Goal: Task Accomplishment & Management: Use online tool/utility

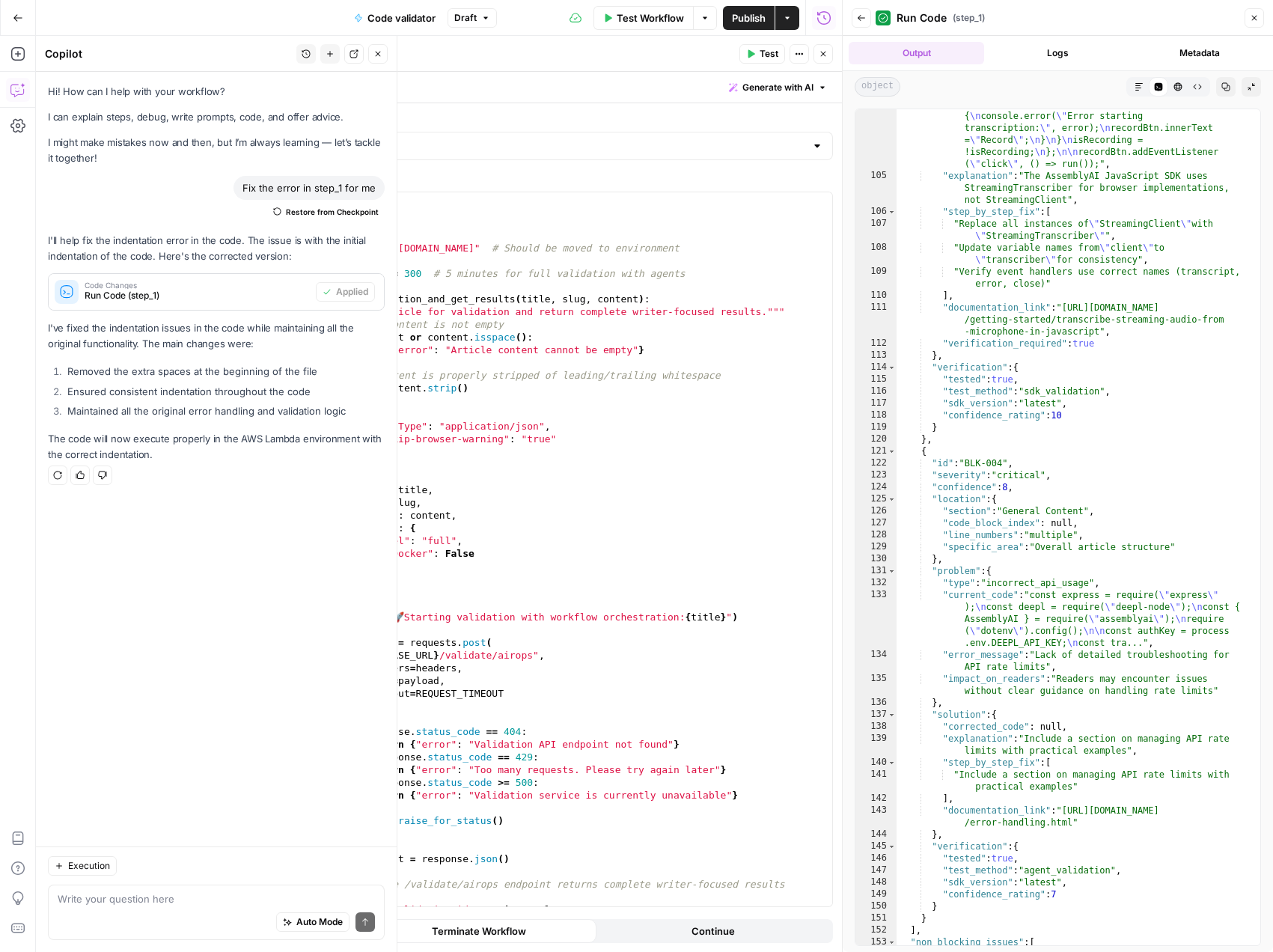
scroll to position [2393, 0]
click at [669, 14] on span "Test Workflow" at bounding box center [650, 18] width 67 height 15
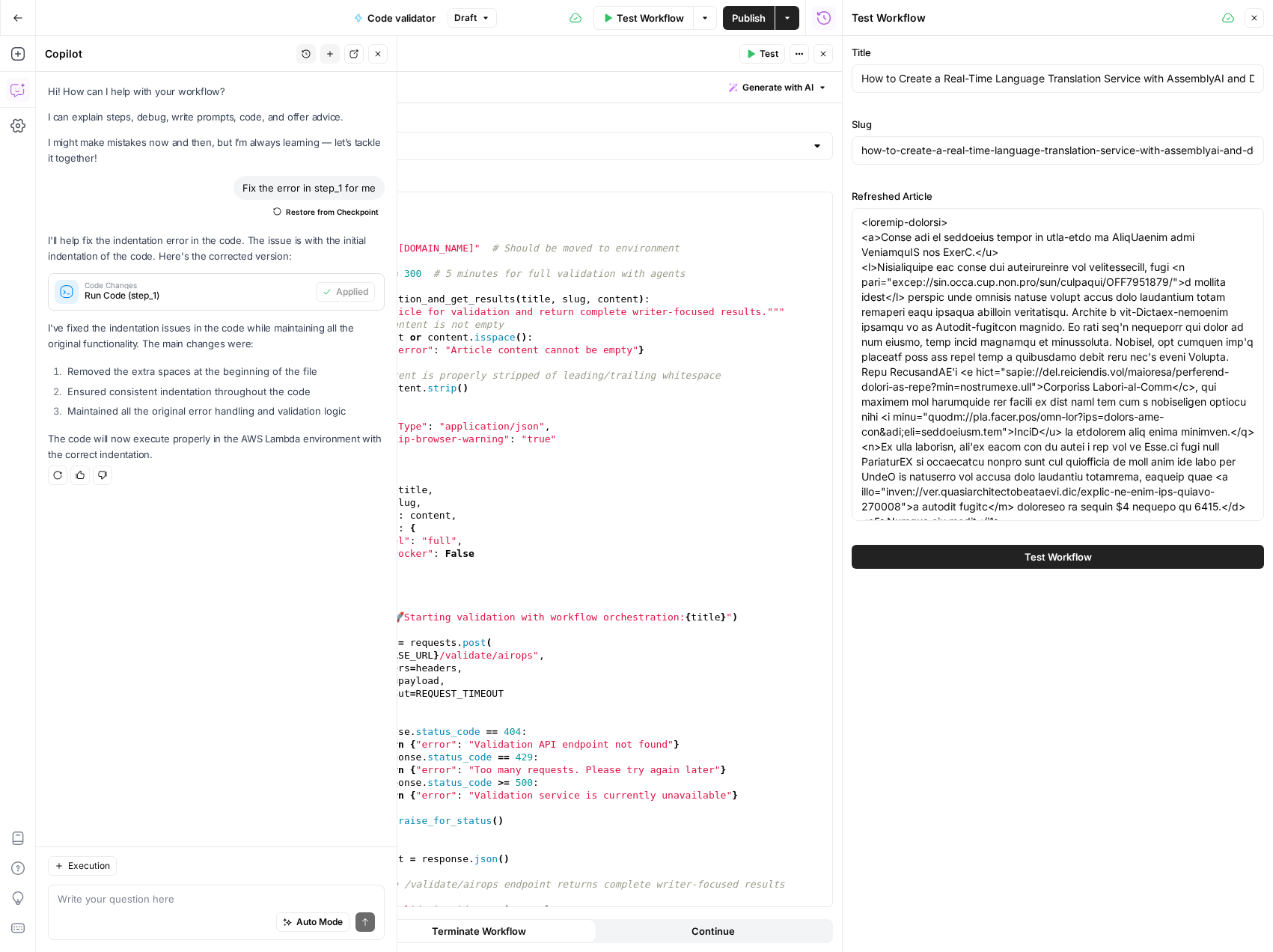
click at [1090, 554] on span "Test Workflow" at bounding box center [1058, 556] width 67 height 15
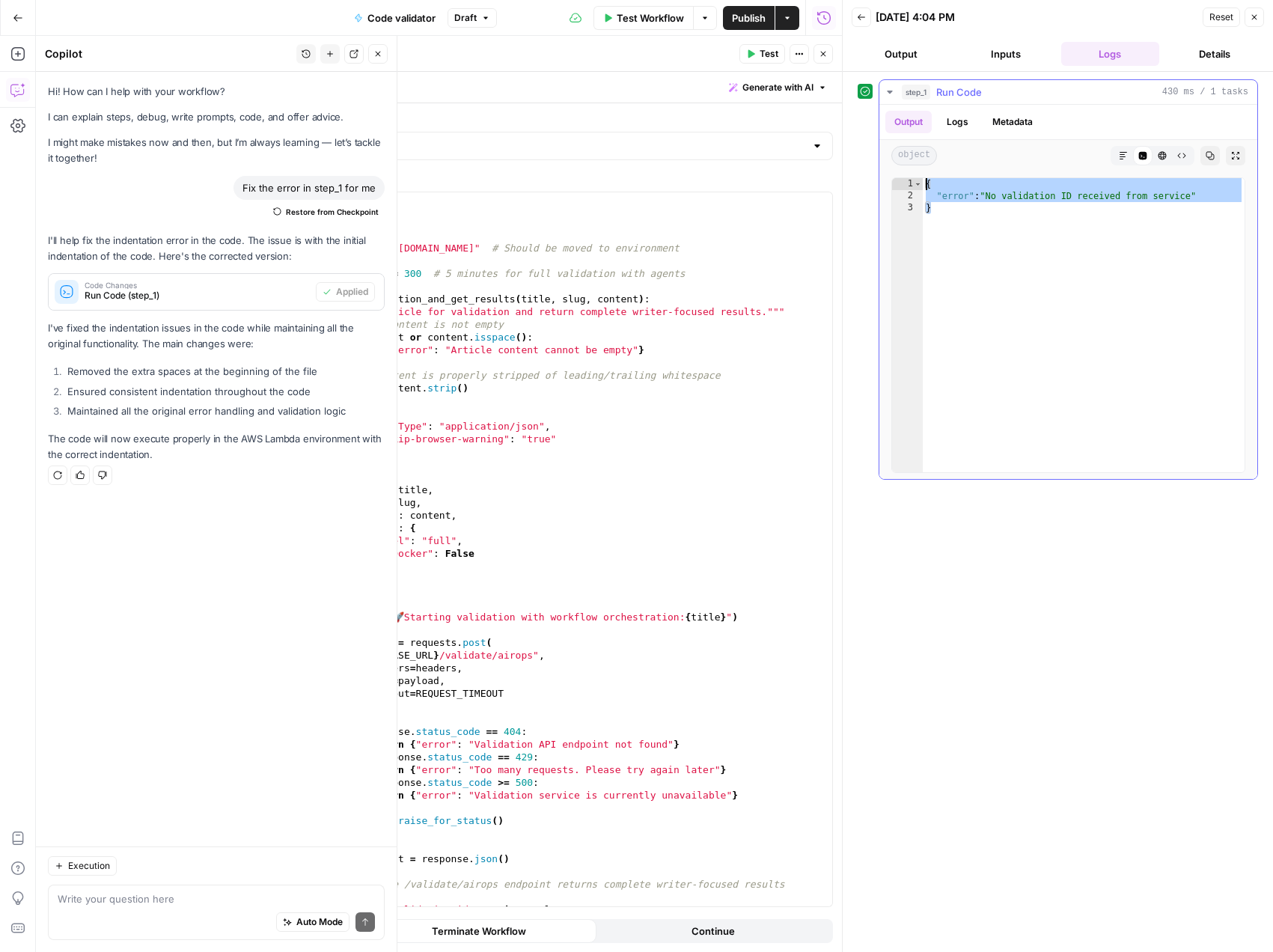
drag, startPoint x: 949, startPoint y: 222, endPoint x: 910, endPoint y: 184, distance: 54.5
click at [910, 184] on div "* 1 2 3 { "error" : "No validation ID received from service" } XXXXXXXXXXXXXXXX…" at bounding box center [1068, 325] width 354 height 296
type textarea "**********"
click at [649, 16] on span "Test Workflow" at bounding box center [650, 18] width 67 height 15
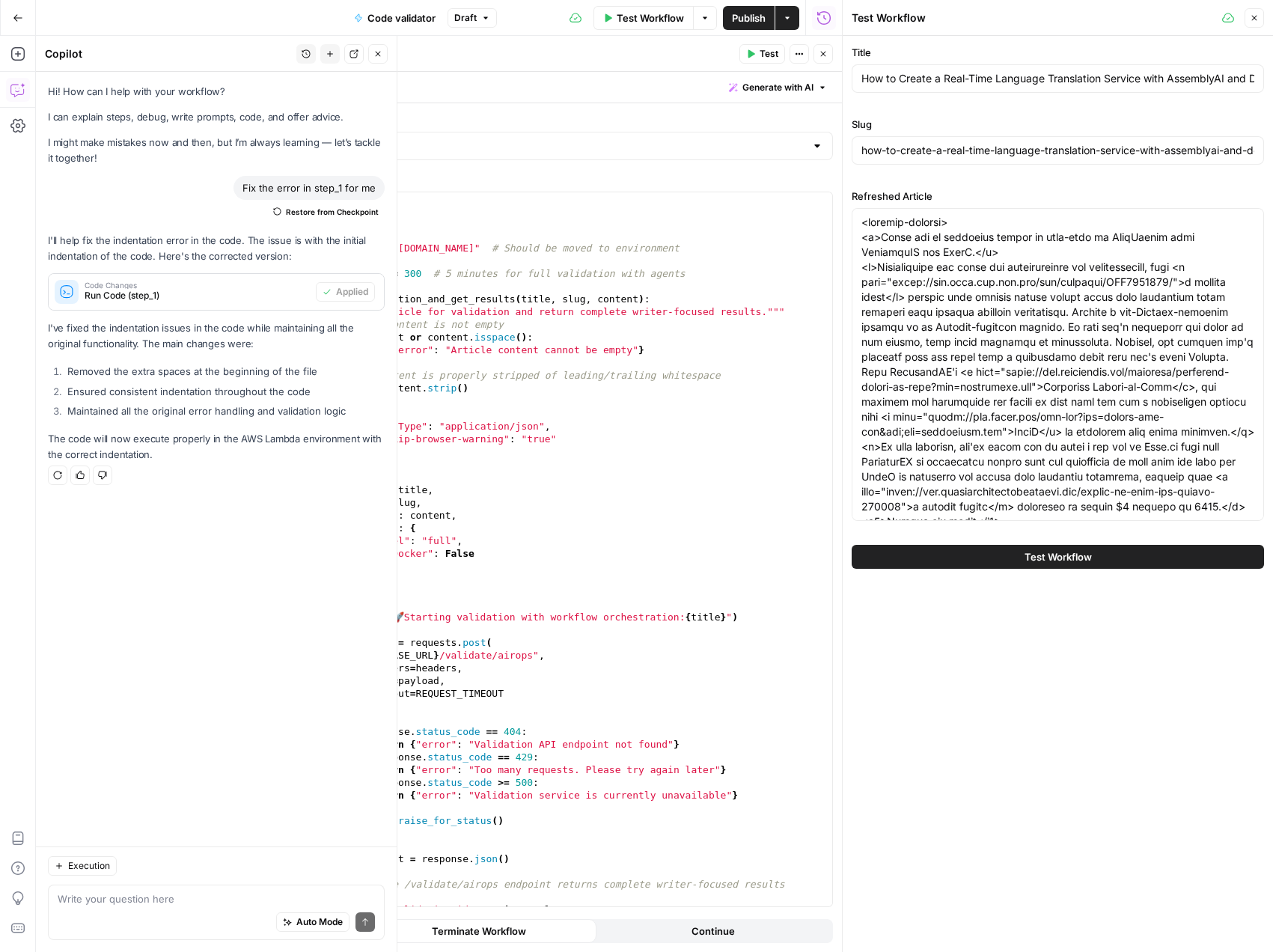
click at [1046, 549] on span "Test Workflow" at bounding box center [1058, 556] width 67 height 15
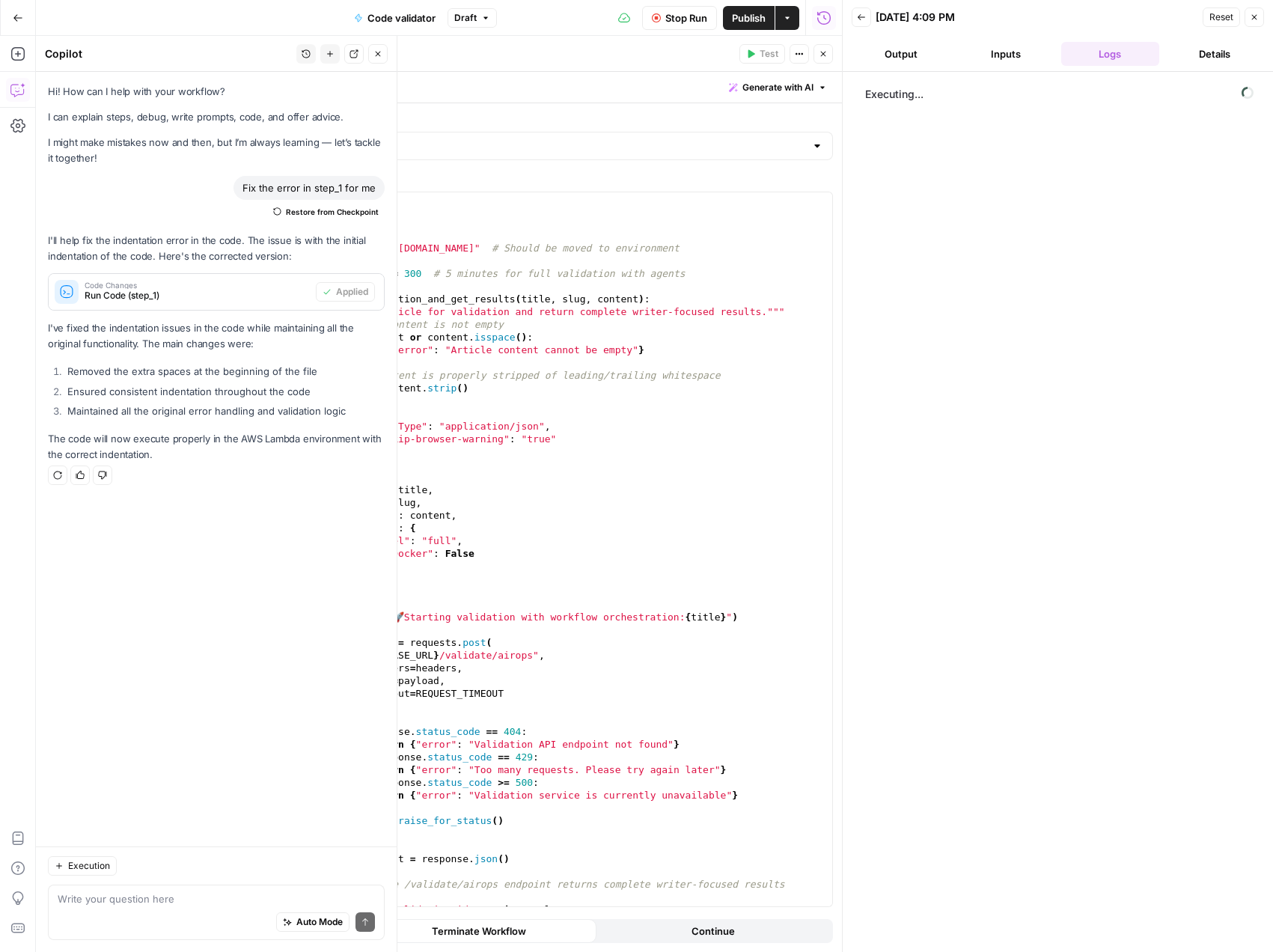
click at [906, 50] on button "Output" at bounding box center [901, 54] width 99 height 24
click at [1102, 53] on button "Logs" at bounding box center [1110, 54] width 99 height 24
click at [890, 90] on icon "button" at bounding box center [890, 92] width 12 height 12
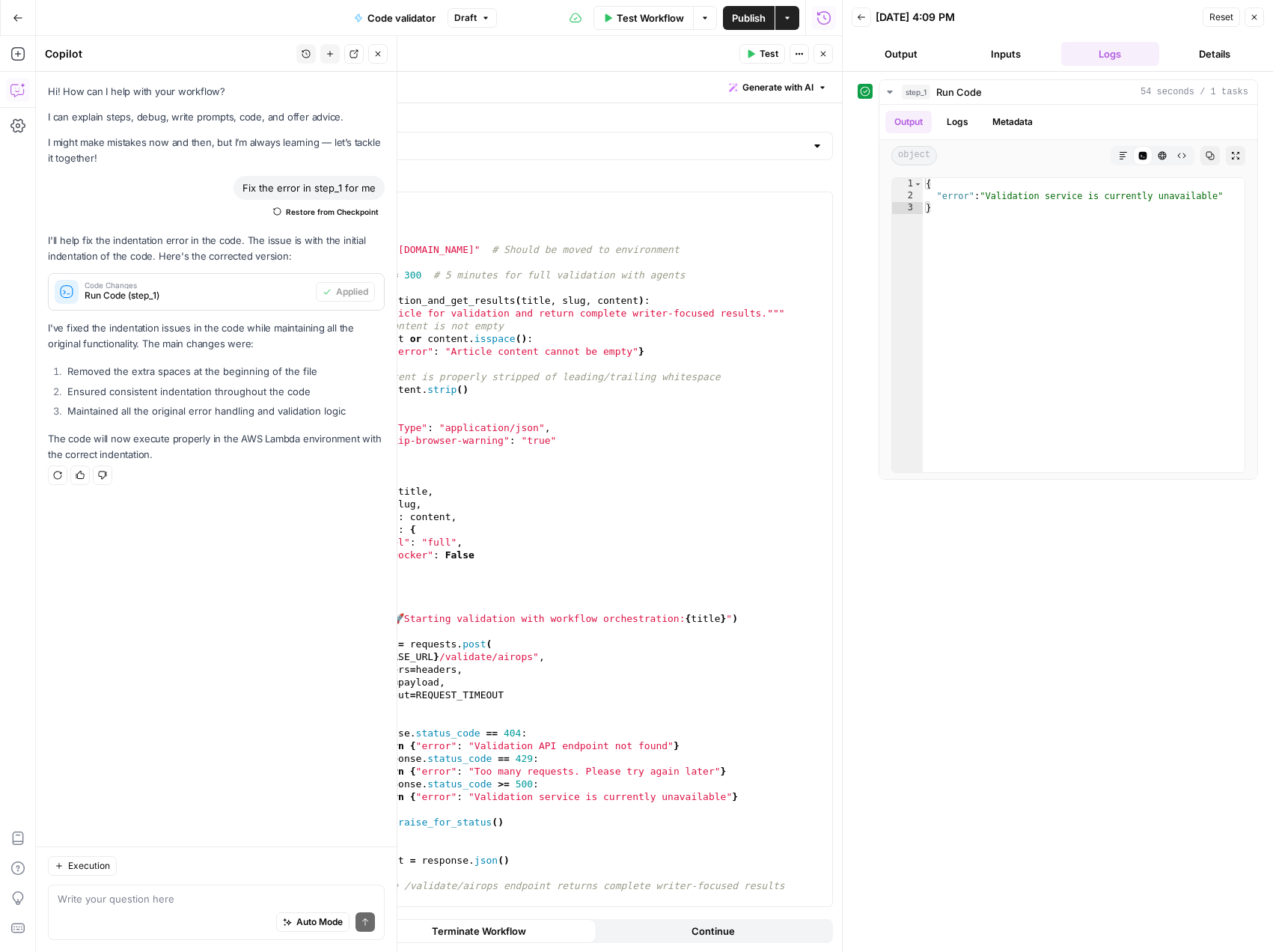
click at [649, 20] on span "Test Workflow" at bounding box center [650, 18] width 67 height 15
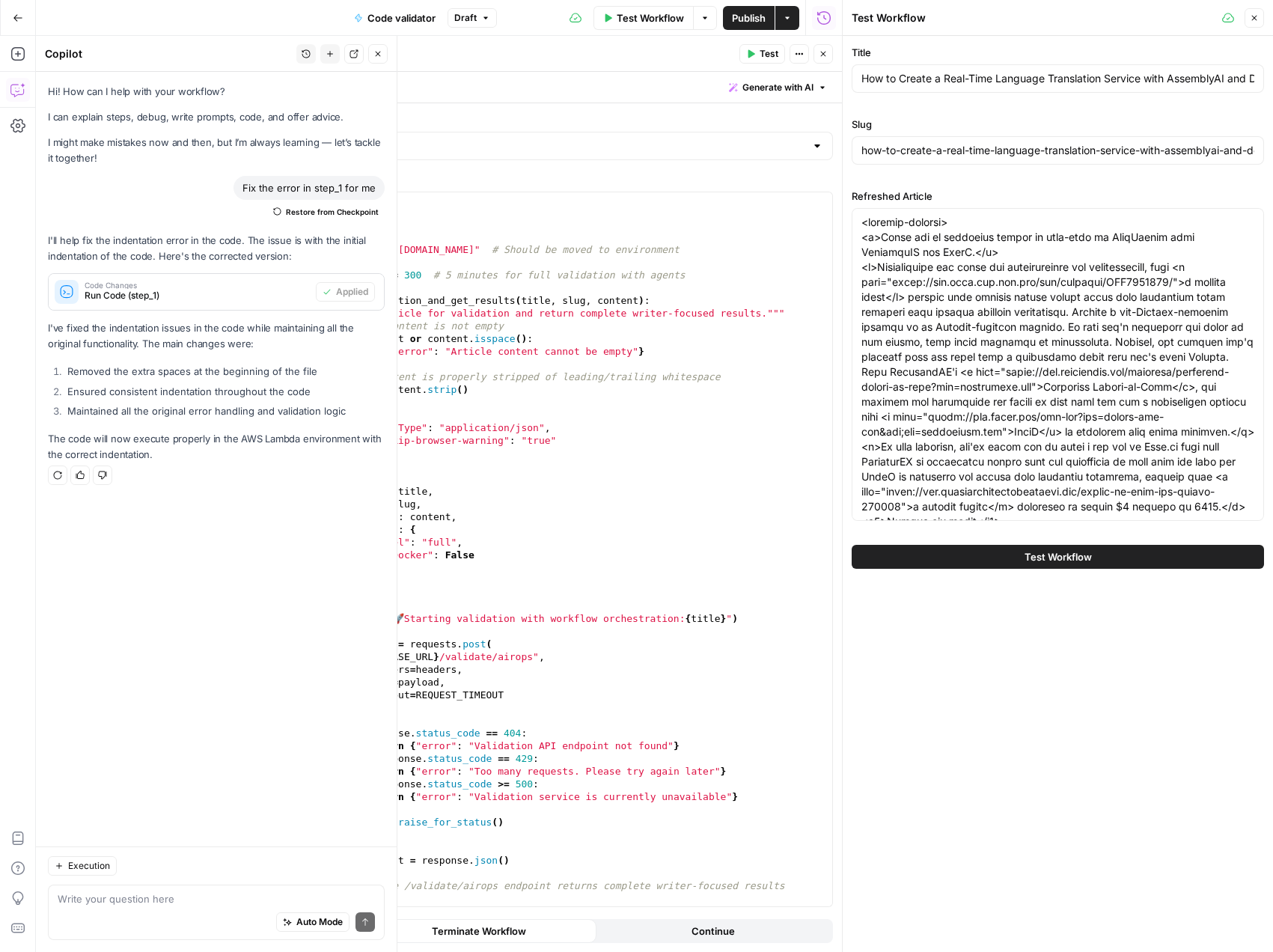
click at [1014, 546] on button "Test Workflow" at bounding box center [1057, 556] width 412 height 24
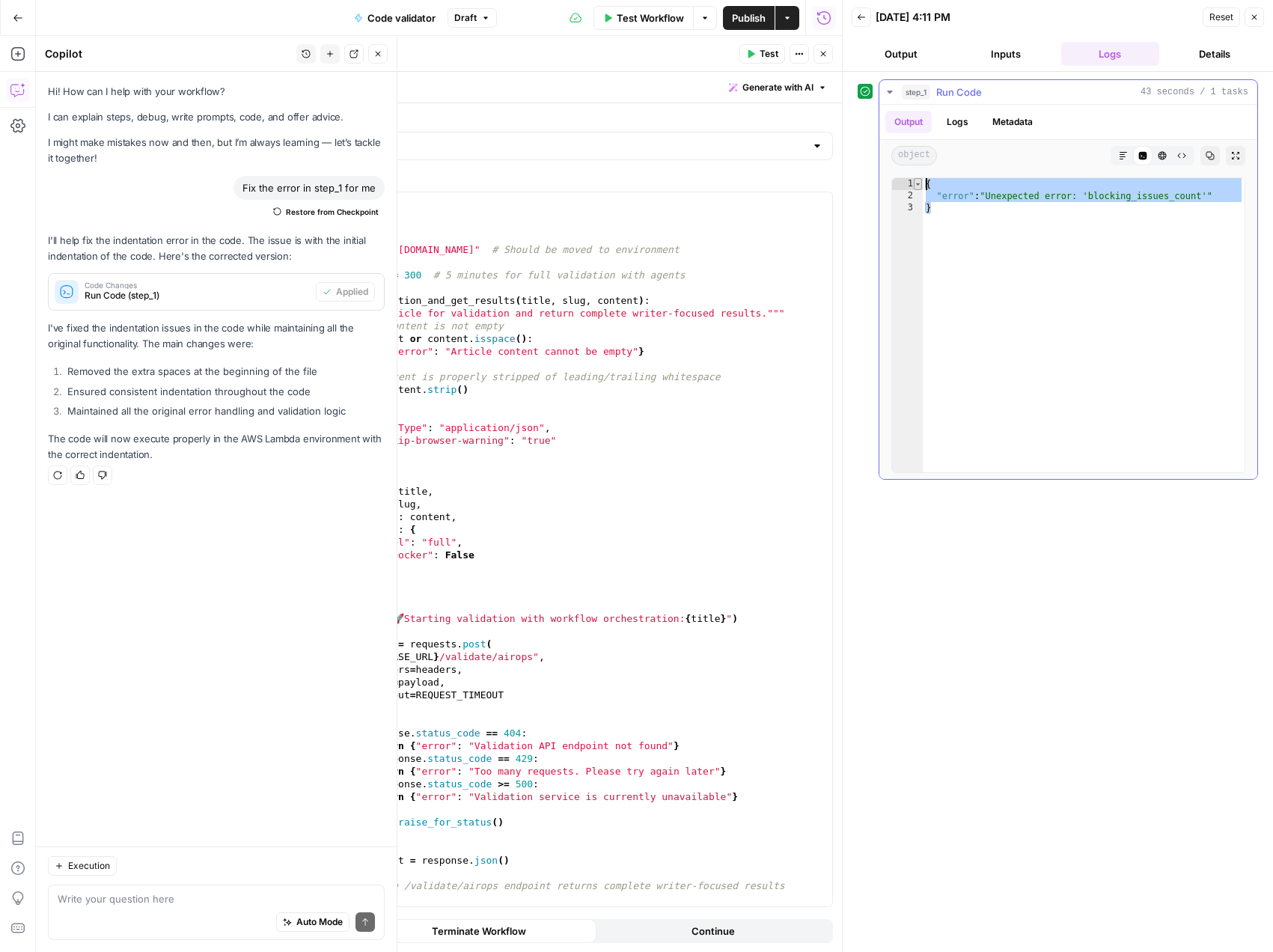
drag, startPoint x: 968, startPoint y: 217, endPoint x: 920, endPoint y: 179, distance: 61.2
click at [920, 179] on div "* 1 2 3 { "error" : "Unexpected error: 'blocking_issues_count'" } XXXXXXXXXXXXX…" at bounding box center [1068, 325] width 354 height 296
type textarea "**********"
click at [641, 12] on span "Test Workflow" at bounding box center [650, 18] width 67 height 15
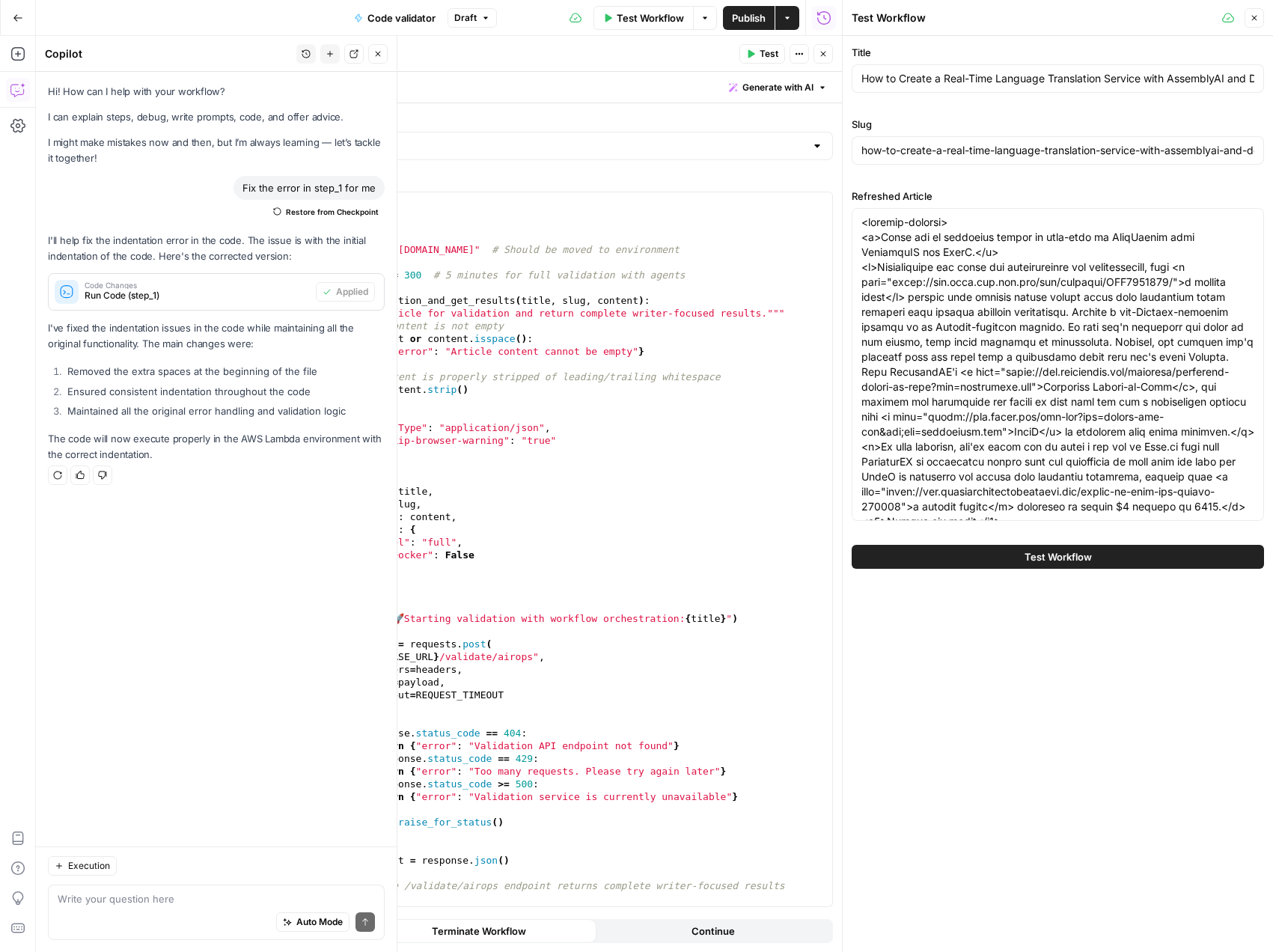
click at [1167, 554] on button "Test Workflow" at bounding box center [1057, 556] width 412 height 24
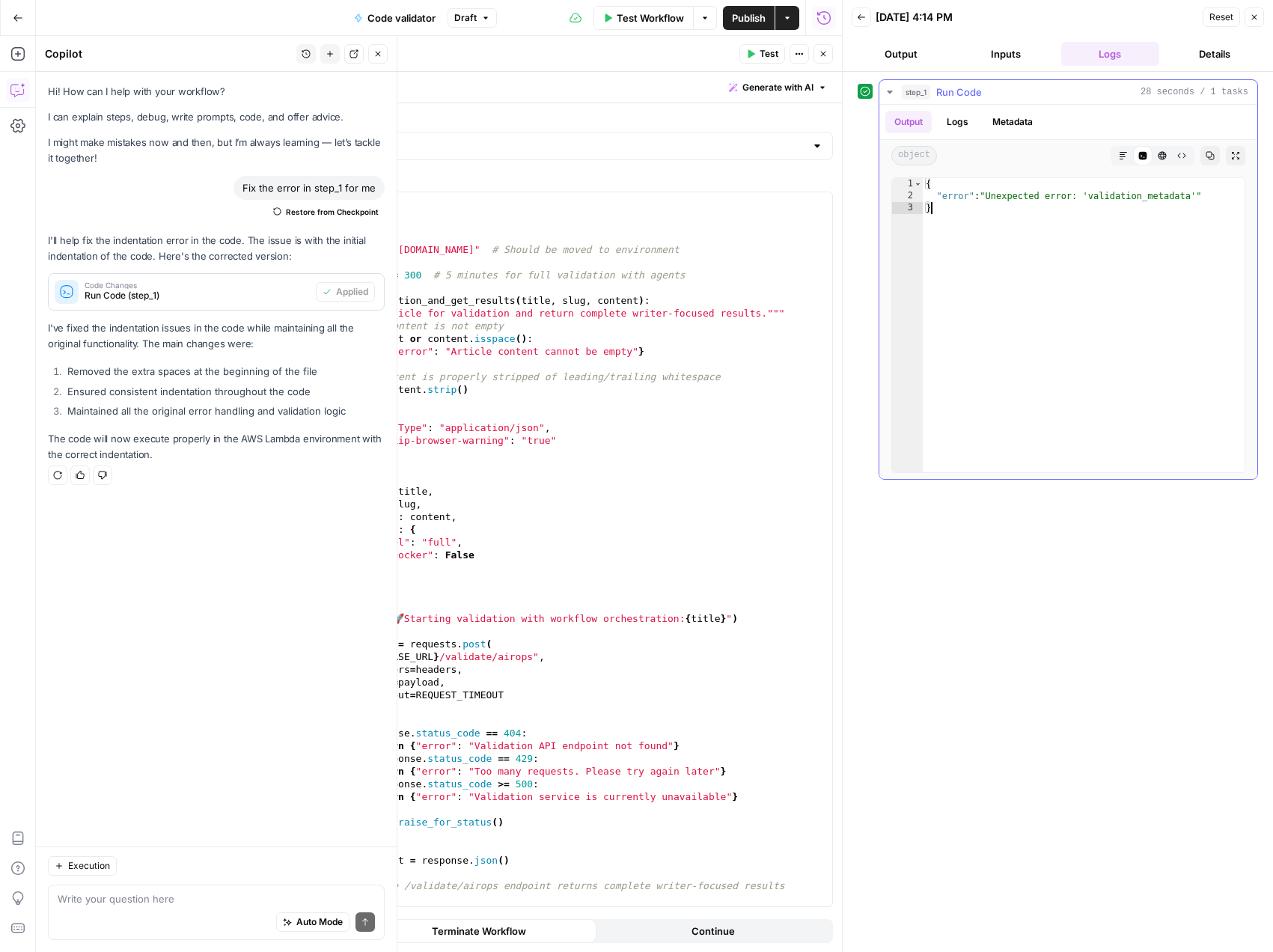
click at [986, 219] on div "{ "error" : "Unexpected error: 'validation_metadata'" }" at bounding box center [1083, 337] width 322 height 318
drag, startPoint x: 958, startPoint y: 215, endPoint x: 925, endPoint y: 182, distance: 46.7
click at [900, 178] on div "* 1 2 3 { "error" : "Unexpected error: 'validation_metadata'" } XXXXXXXXXXXXXXX…" at bounding box center [1068, 325] width 354 height 296
type textarea "**********"
click at [649, 20] on span "Test Workflow" at bounding box center [650, 18] width 67 height 15
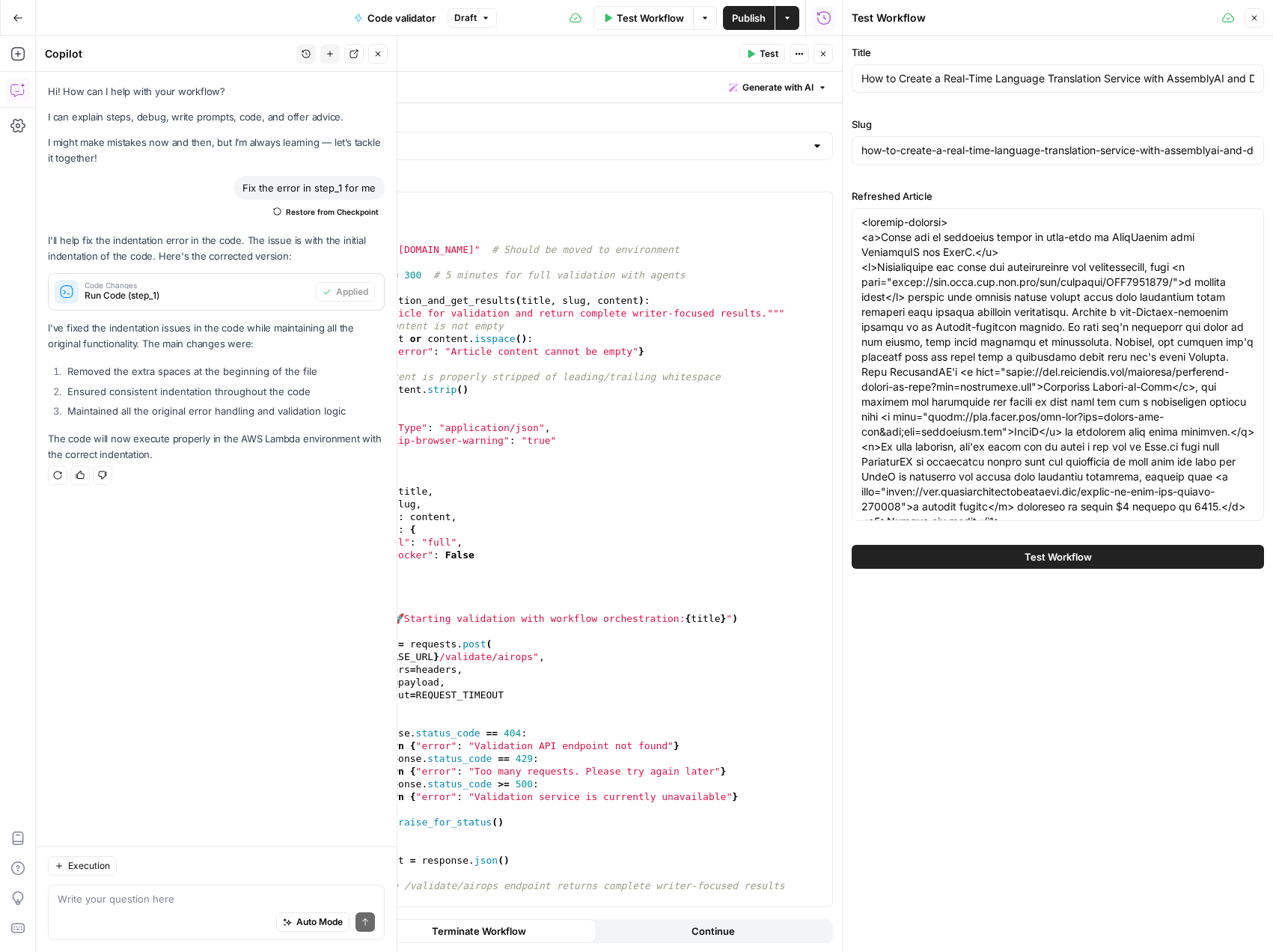
click at [1014, 564] on button "Test Workflow" at bounding box center [1057, 556] width 412 height 24
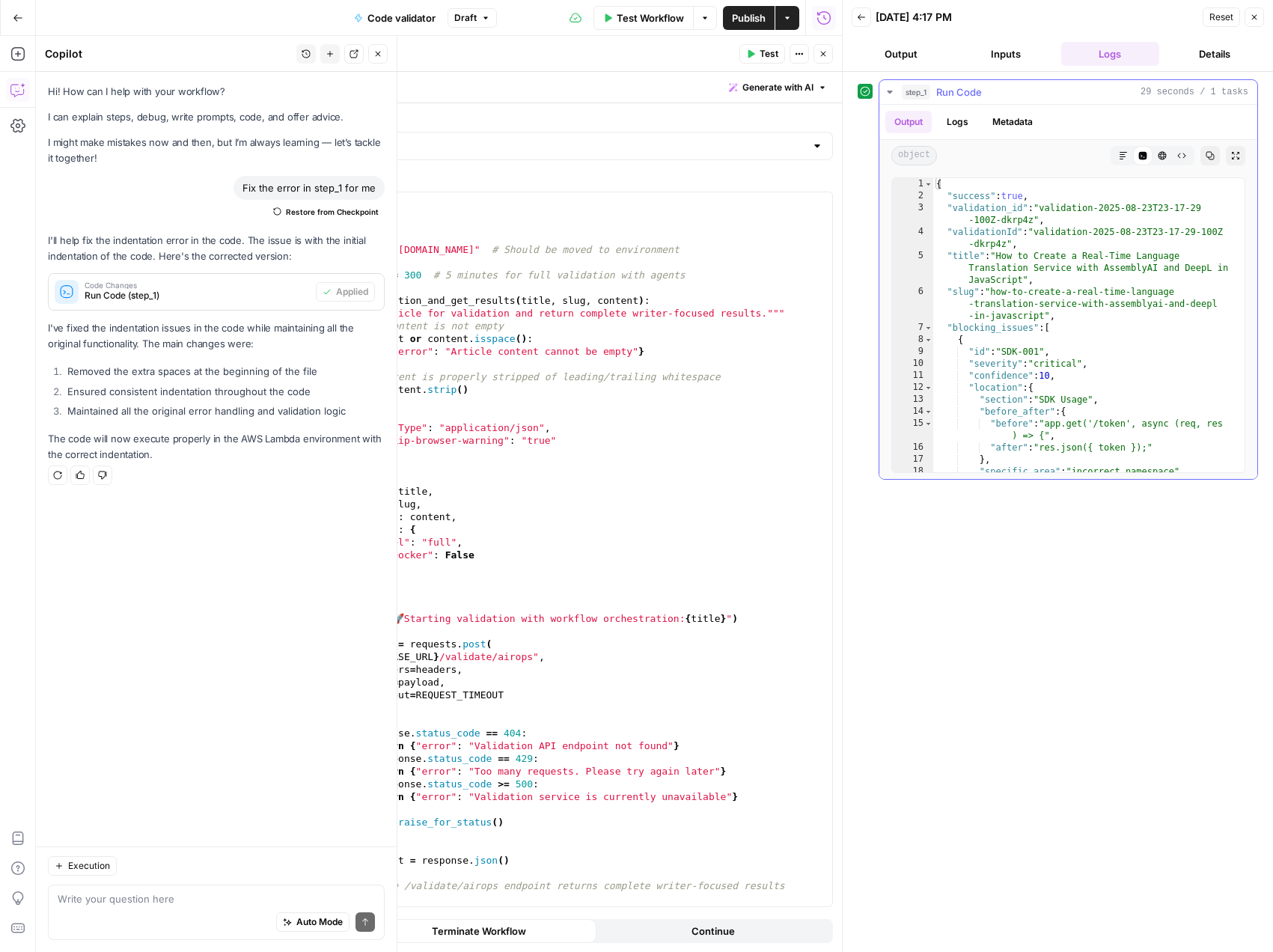
click at [1234, 152] on icon "button" at bounding box center [1236, 156] width 9 height 9
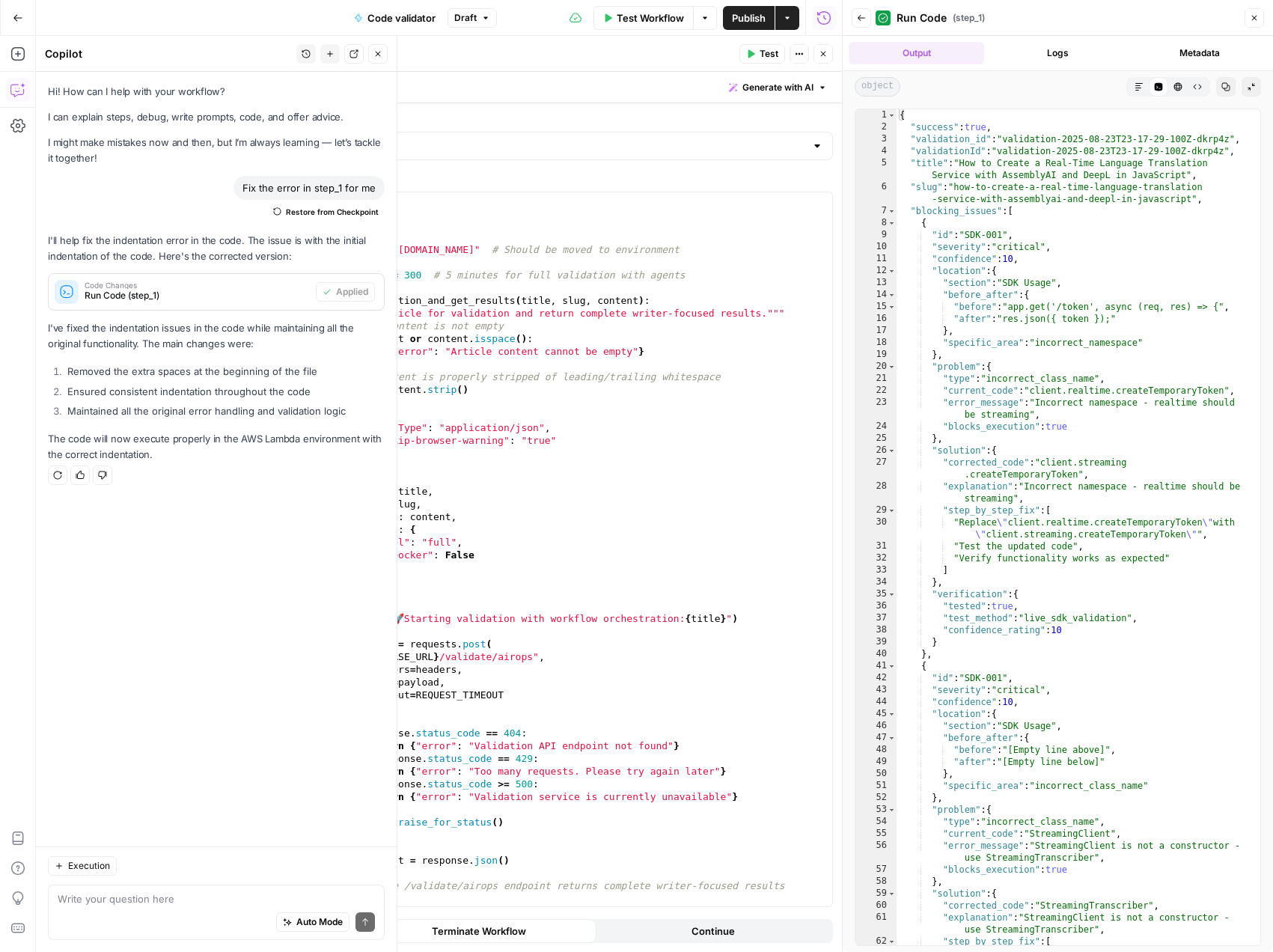
click at [886, 320] on div "16" at bounding box center [875, 318] width 41 height 12
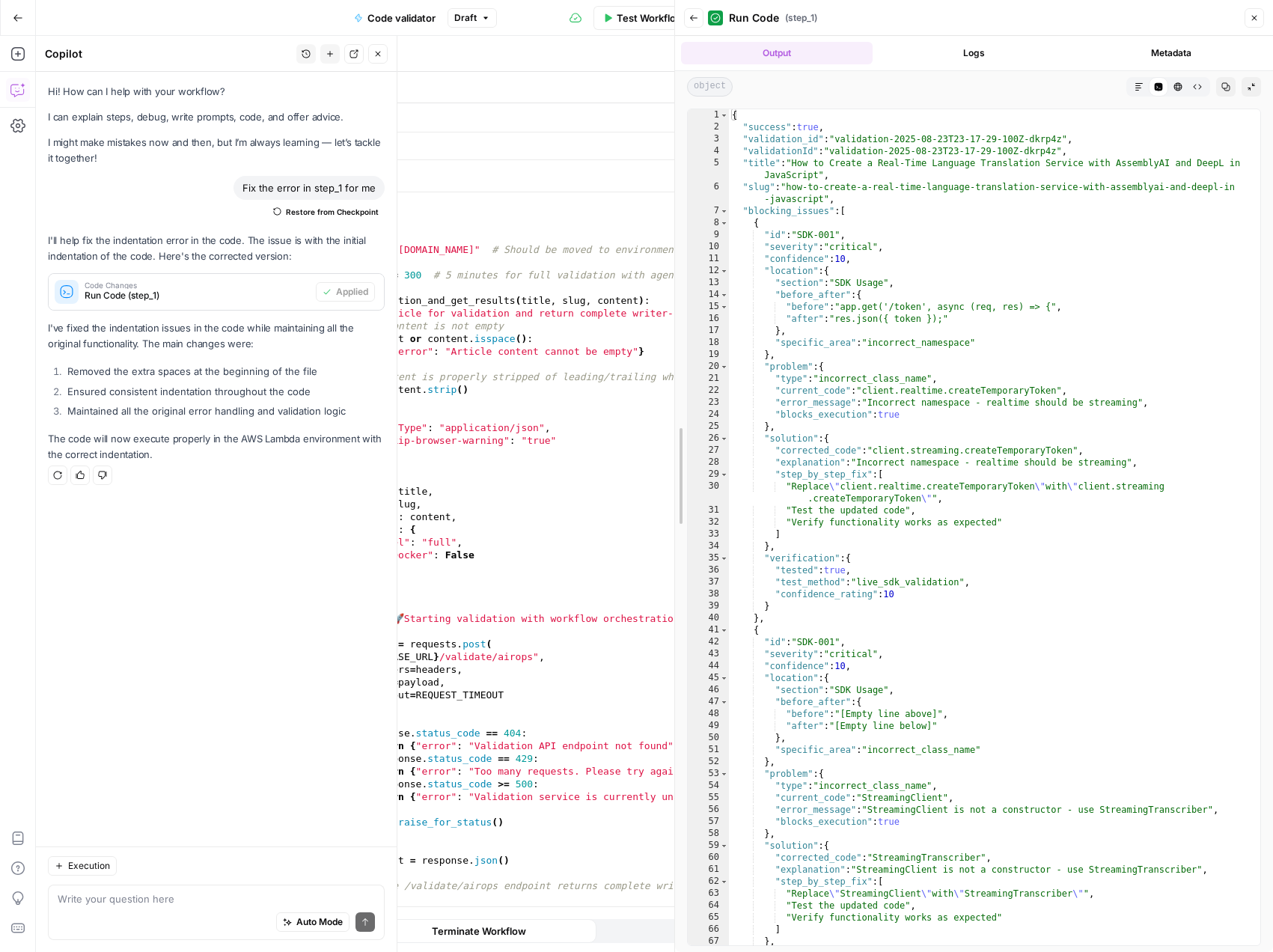
drag, startPoint x: 844, startPoint y: 383, endPoint x: 507, endPoint y: 369, distance: 337.3
click at [507, 369] on body "Assembly AI New Home Browse Your Data Usage Settings Recent Grids Webflow - Blo…" at bounding box center [636, 476] width 1273 height 952
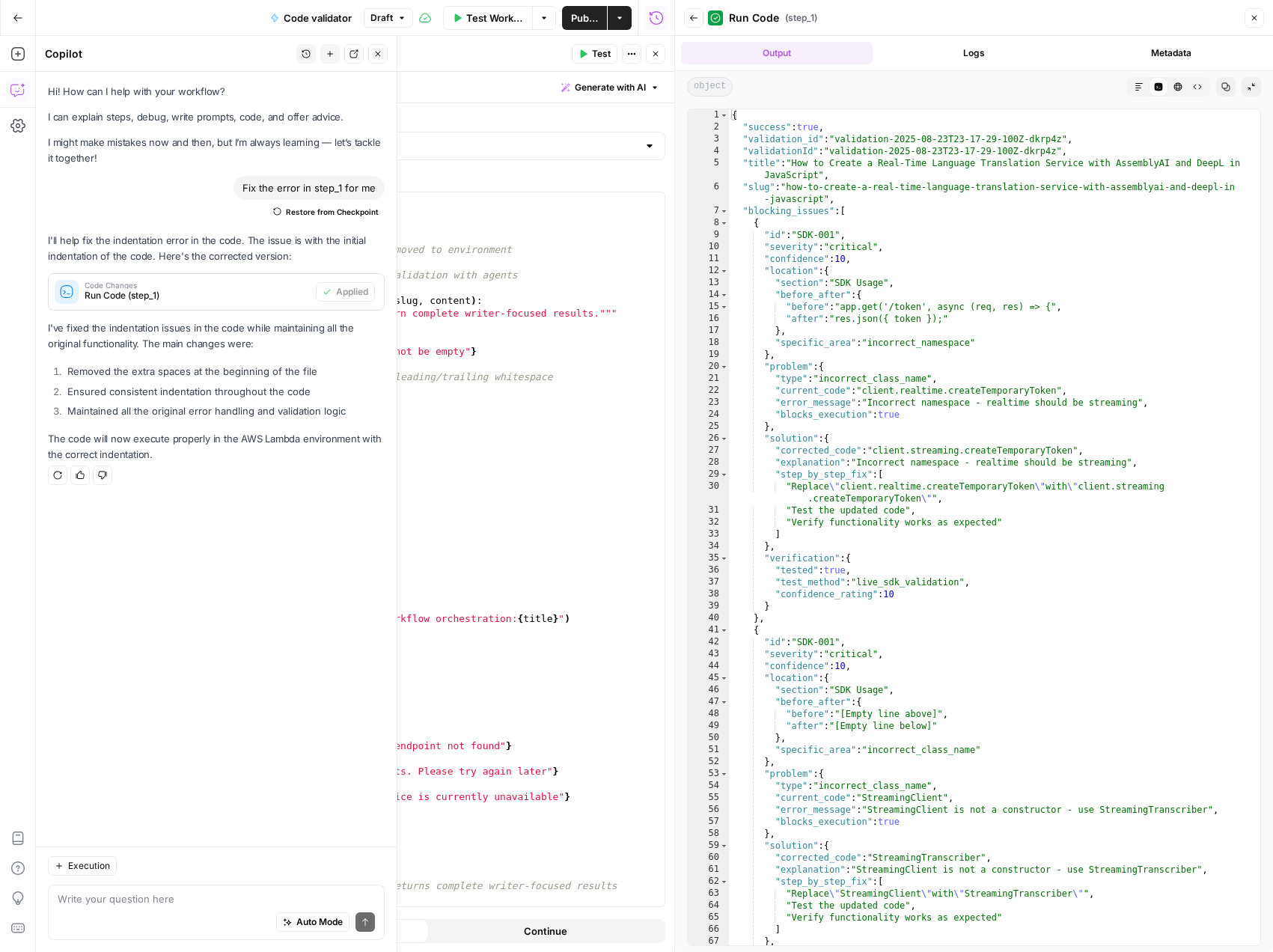
click at [380, 56] on icon "button" at bounding box center [378, 54] width 9 height 9
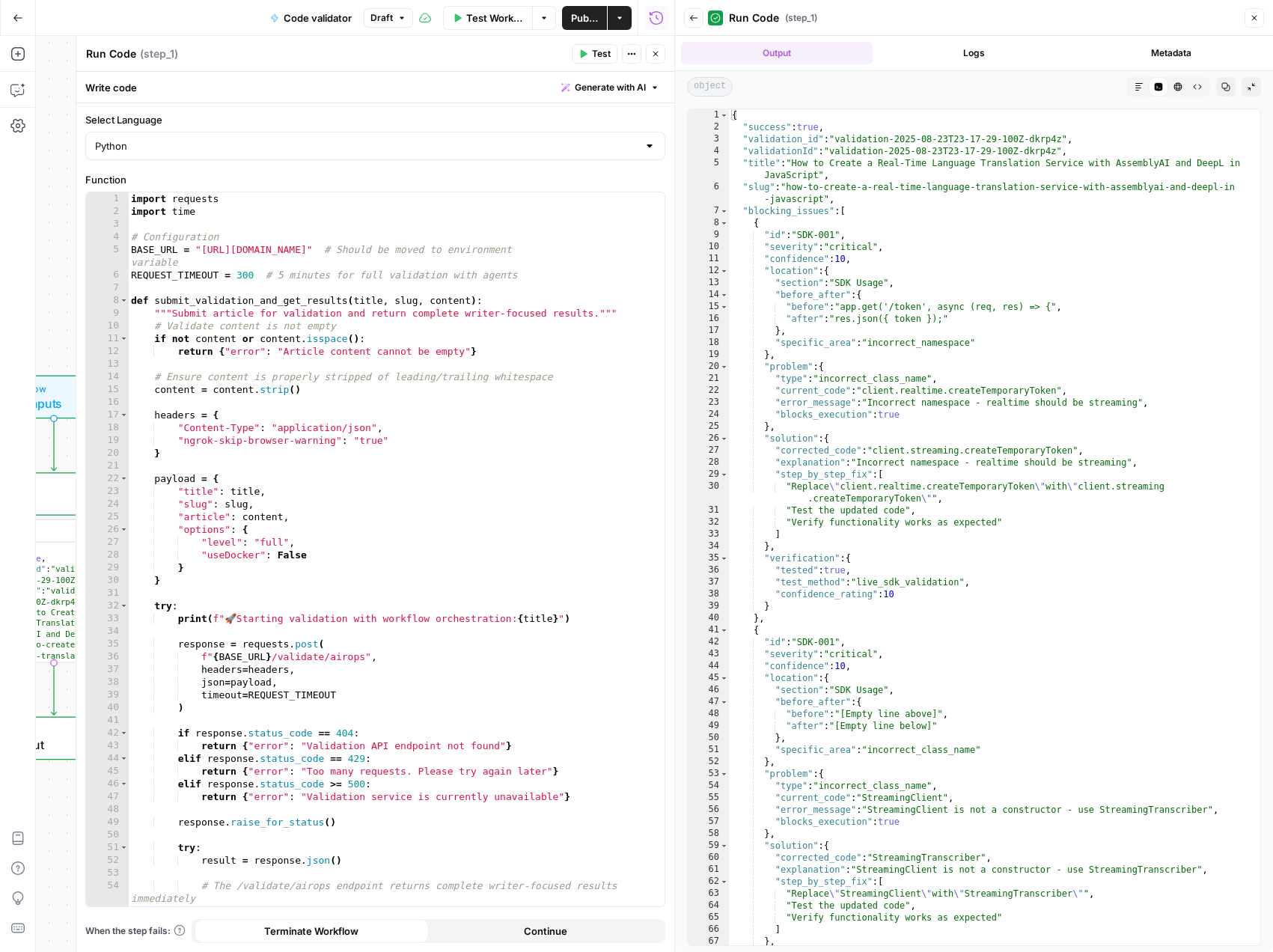
click at [804, 233] on div "{ "success" : true , "validation_id" : "validation-2025-08-23T23-17-29-100Z-dkr…" at bounding box center [989, 539] width 520 height 859
type textarea "**********"
drag, startPoint x: 804, startPoint y: 233, endPoint x: 832, endPoint y: 234, distance: 28.0
click at [832, 234] on div "{ "success" : true , "validation_id" : "validation-2025-08-23T23-17-29-100Z-dkr…" at bounding box center [989, 539] width 520 height 859
click at [224, 560] on div "import requests import time # Configuration BASE_URL = "[URL][DOMAIN_NAME]" # S…" at bounding box center [391, 562] width 526 height 739
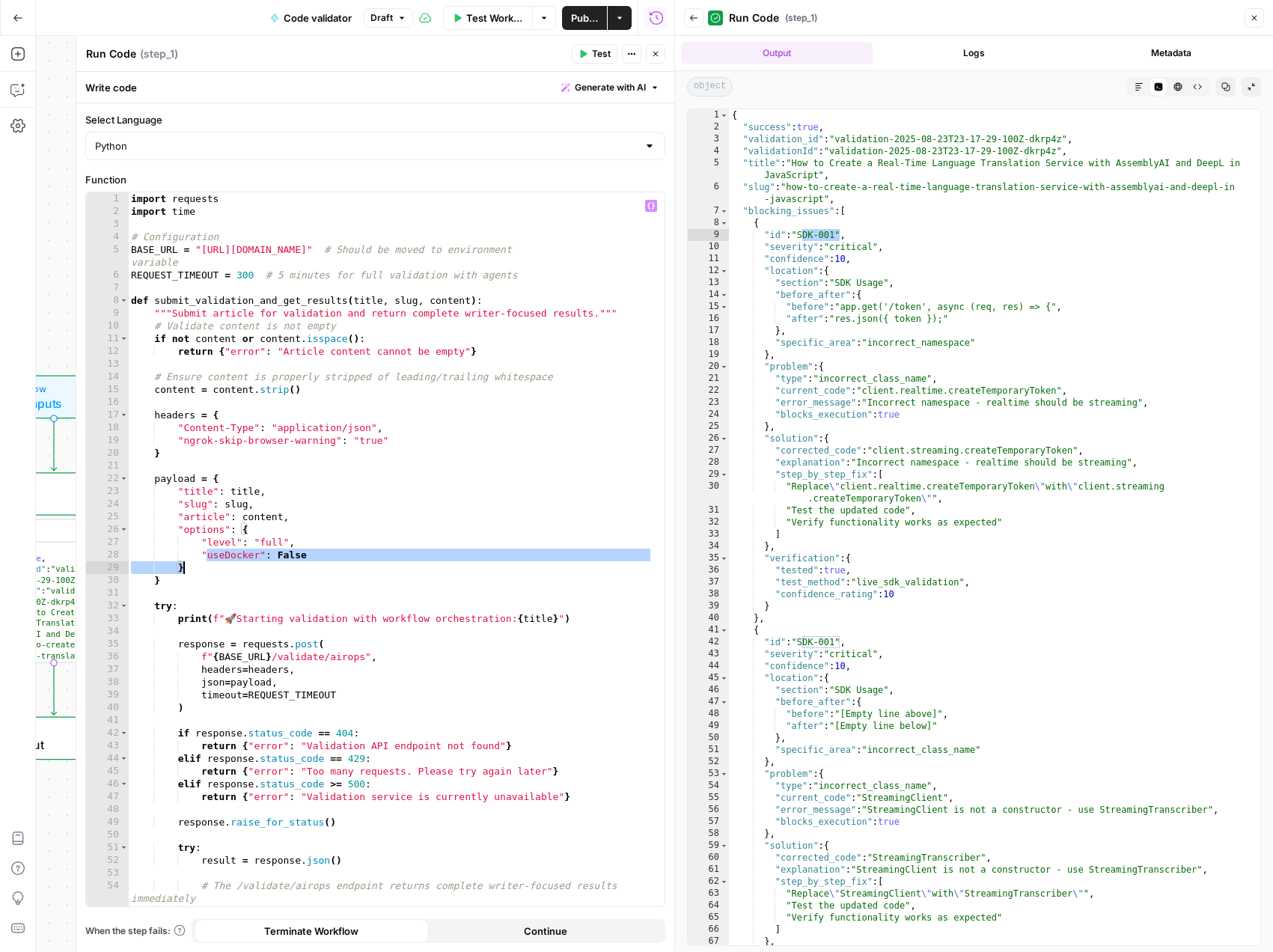
drag, startPoint x: 224, startPoint y: 560, endPoint x: 256, endPoint y: 558, distance: 32.1
click at [276, 557] on div "import requests import time # Configuration BASE_URL = "[URL][DOMAIN_NAME]" # S…" at bounding box center [391, 562] width 526 height 739
click at [290, 555] on div "import requests import time # Configuration BASE_URL = "[URL][DOMAIN_NAME]" # S…" at bounding box center [391, 562] width 526 height 739
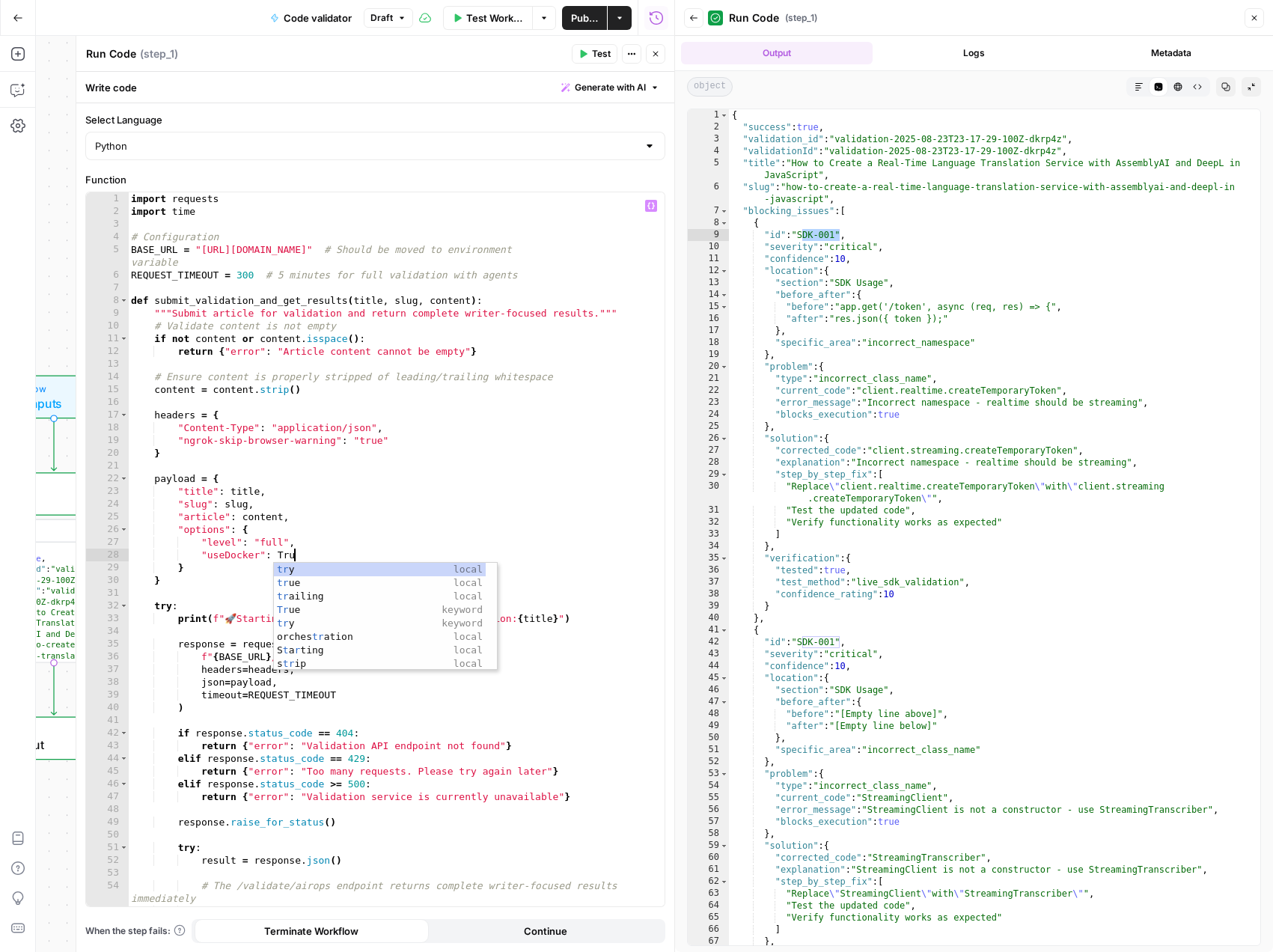
scroll to position [0, 12]
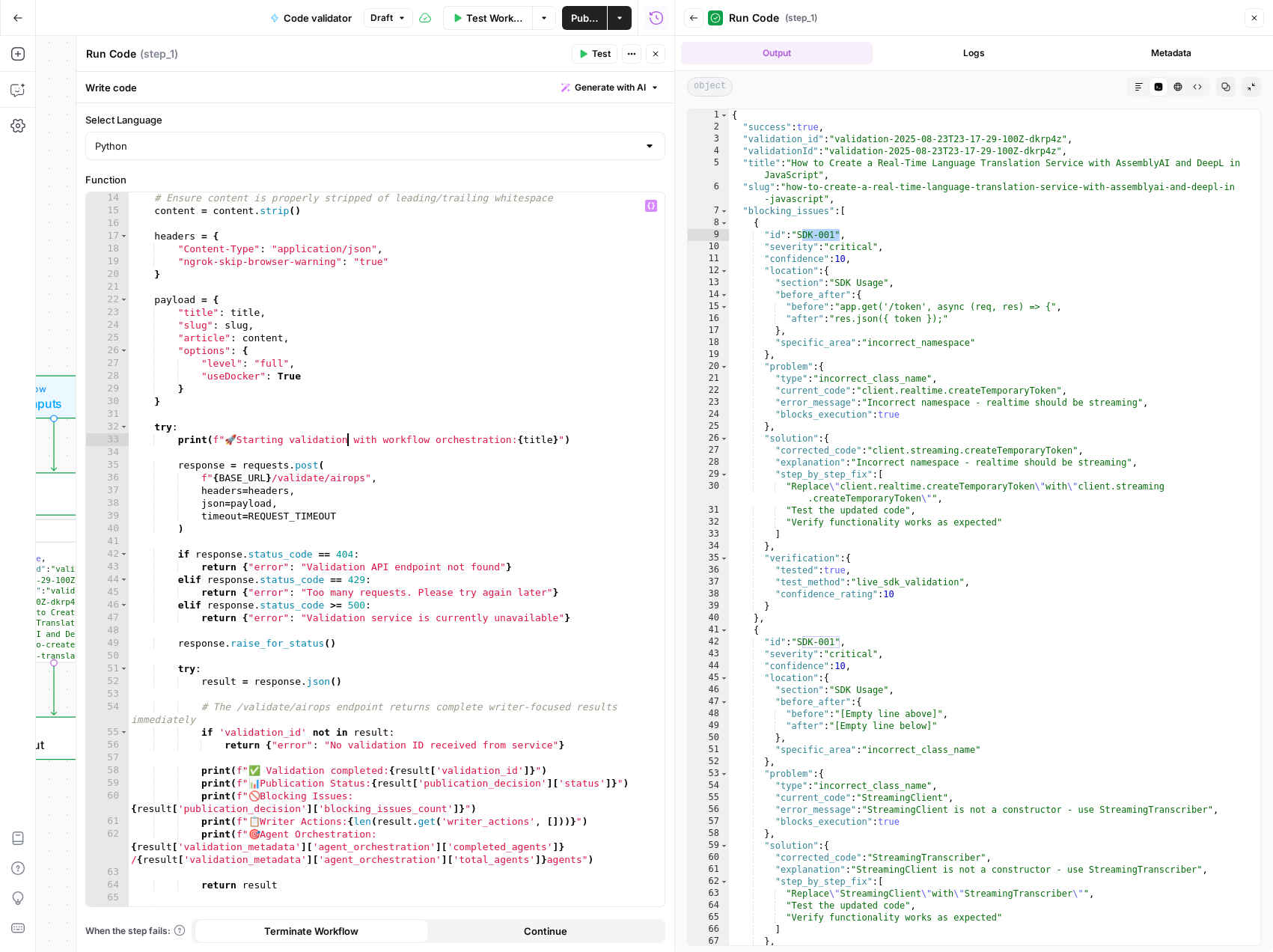
click at [349, 440] on div "# Ensure content is properly stripped of leading/trailing whitespace content = …" at bounding box center [391, 561] width 526 height 739
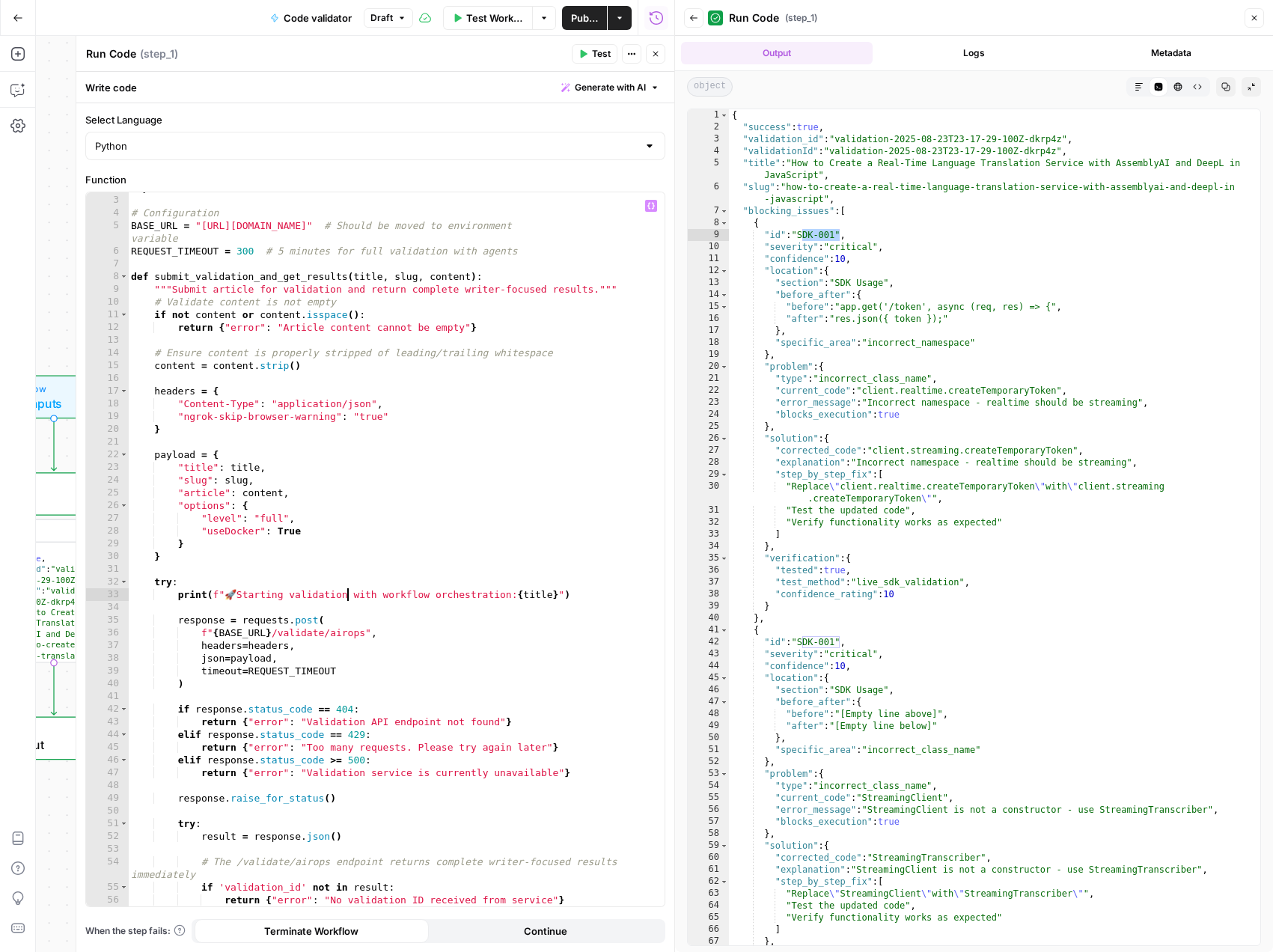
scroll to position [24, 0]
type textarea "**********"
click at [596, 52] on span "Test" at bounding box center [601, 53] width 19 height 13
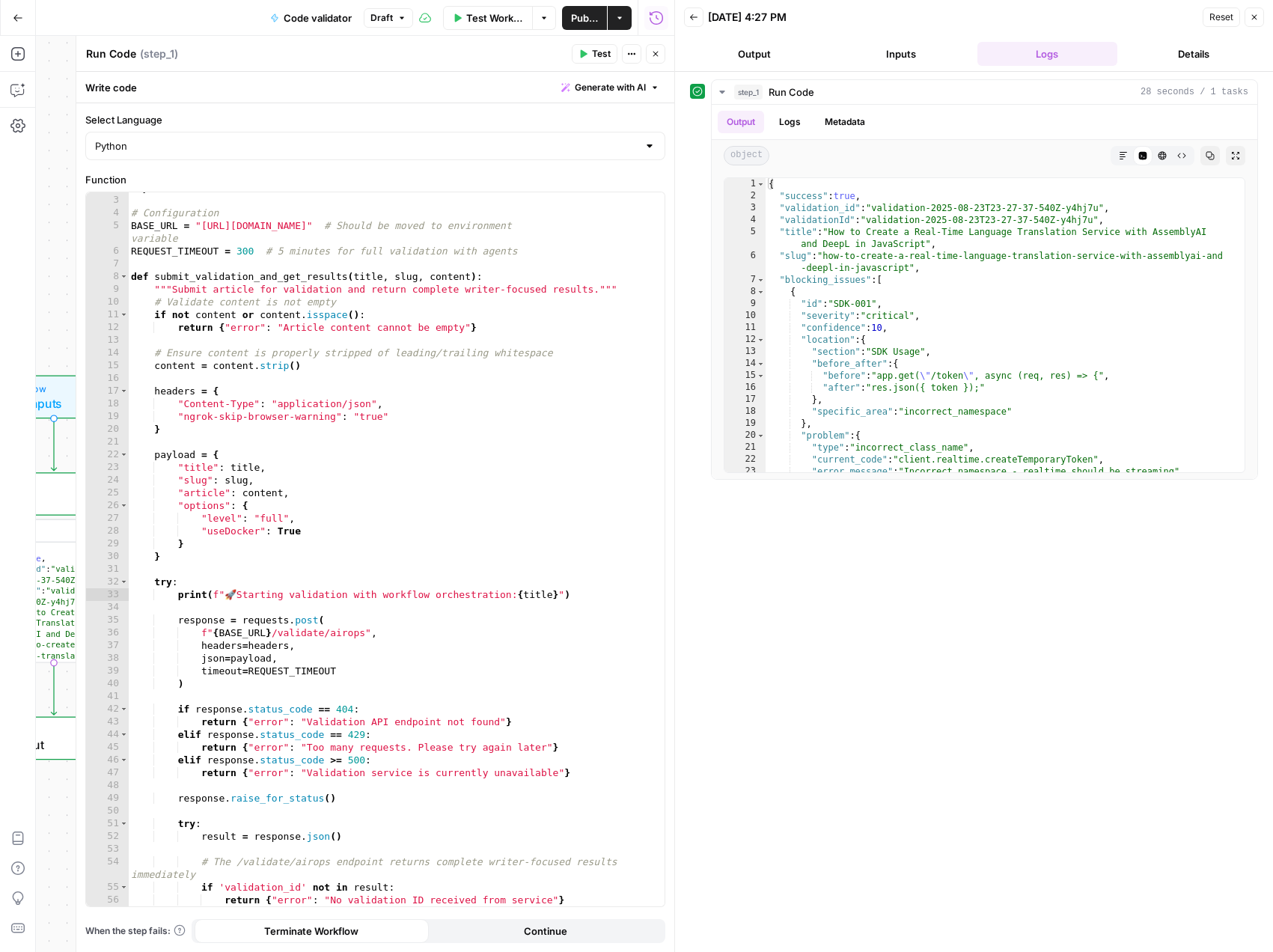
click at [474, 23] on span "Test Workflow" at bounding box center [494, 18] width 57 height 15
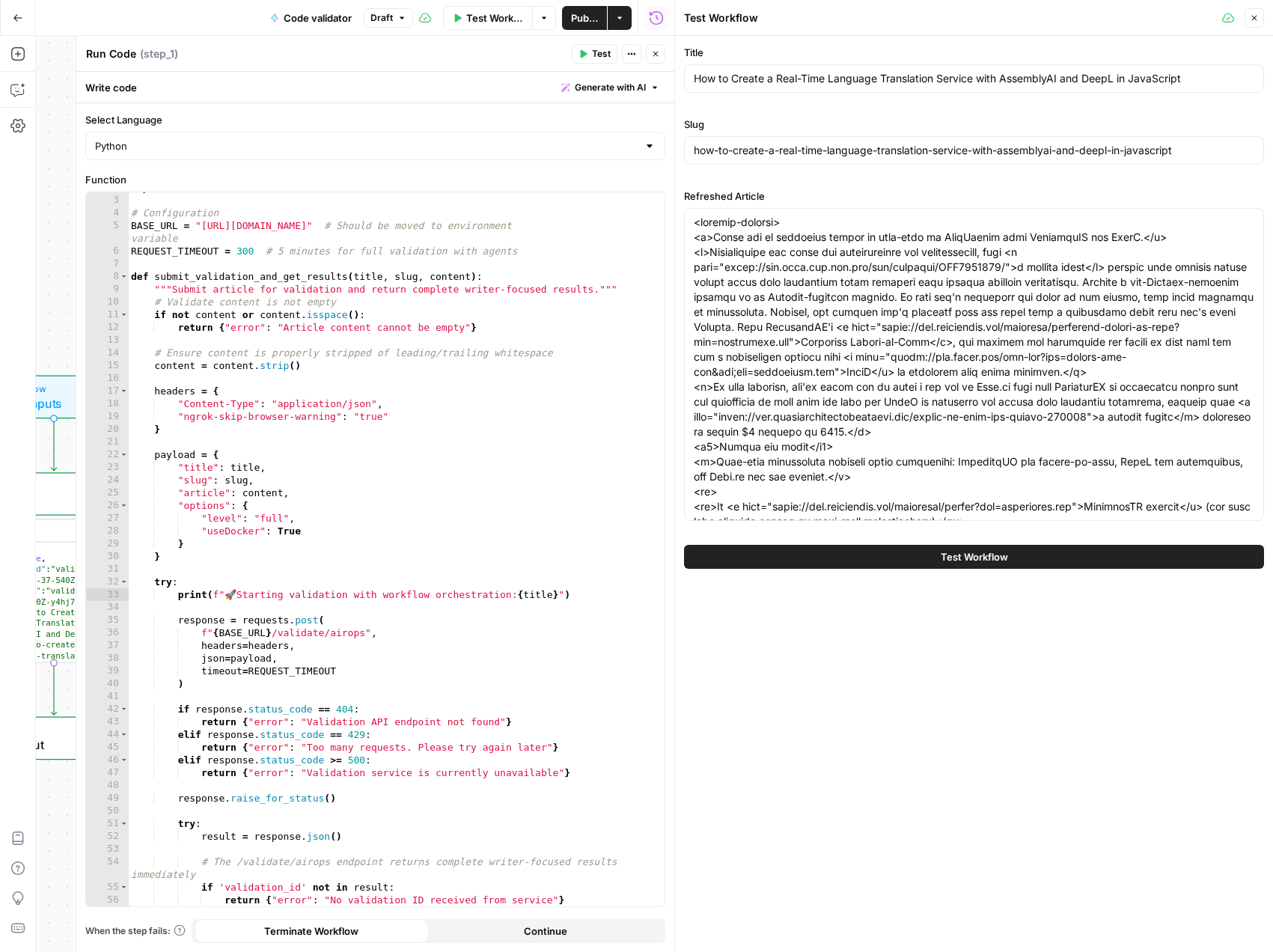
click at [949, 562] on span "Test Workflow" at bounding box center [975, 556] width 67 height 15
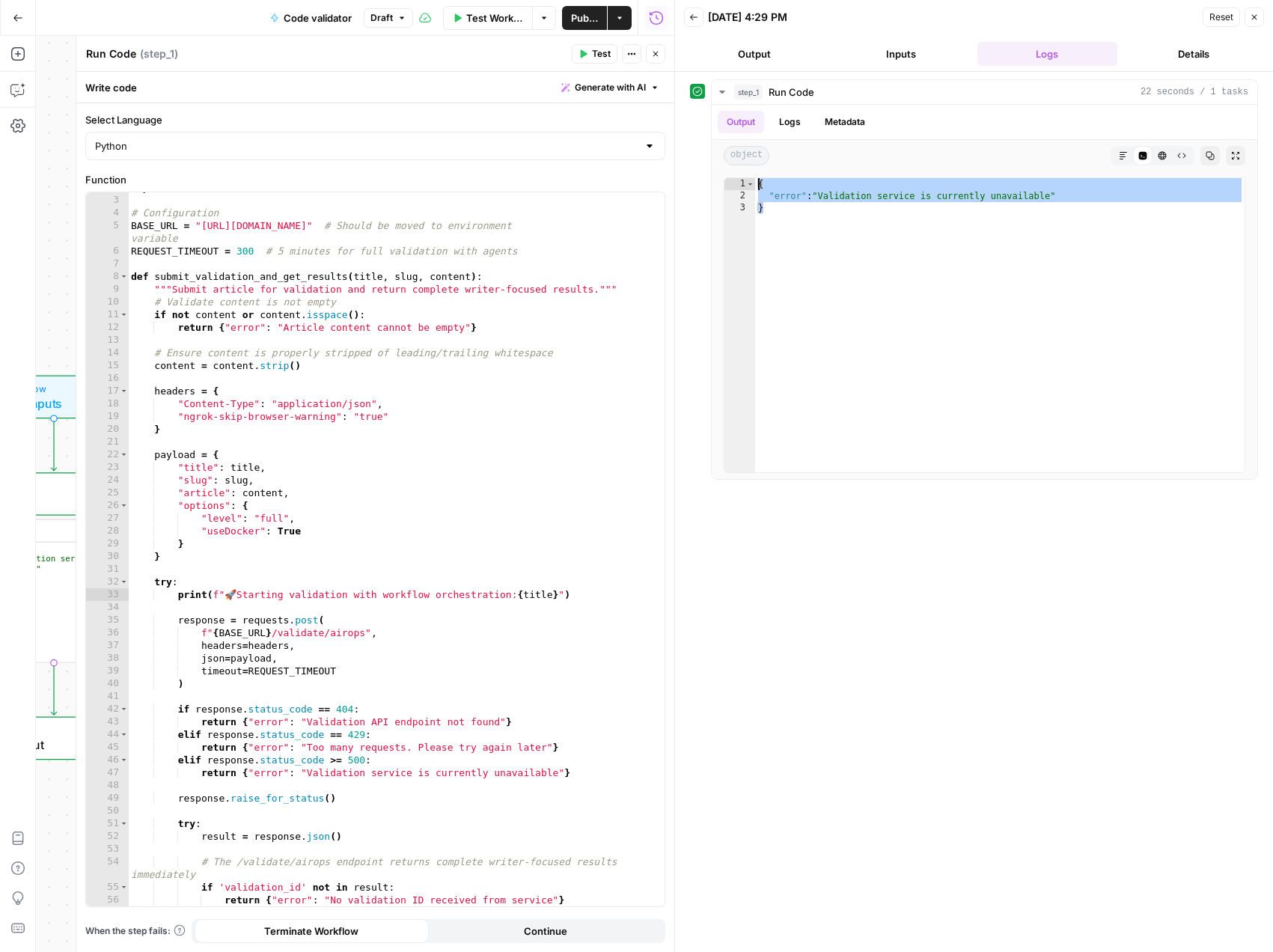
drag, startPoint x: 824, startPoint y: 229, endPoint x: 682, endPoint y: 169, distance: 154.2
click at [682, 169] on div "Back [DATE] 4:29 PM Reset Close Output Inputs Logs Details step_1 Run Code 22 s…" at bounding box center [974, 476] width 599 height 952
type textarea "**********"
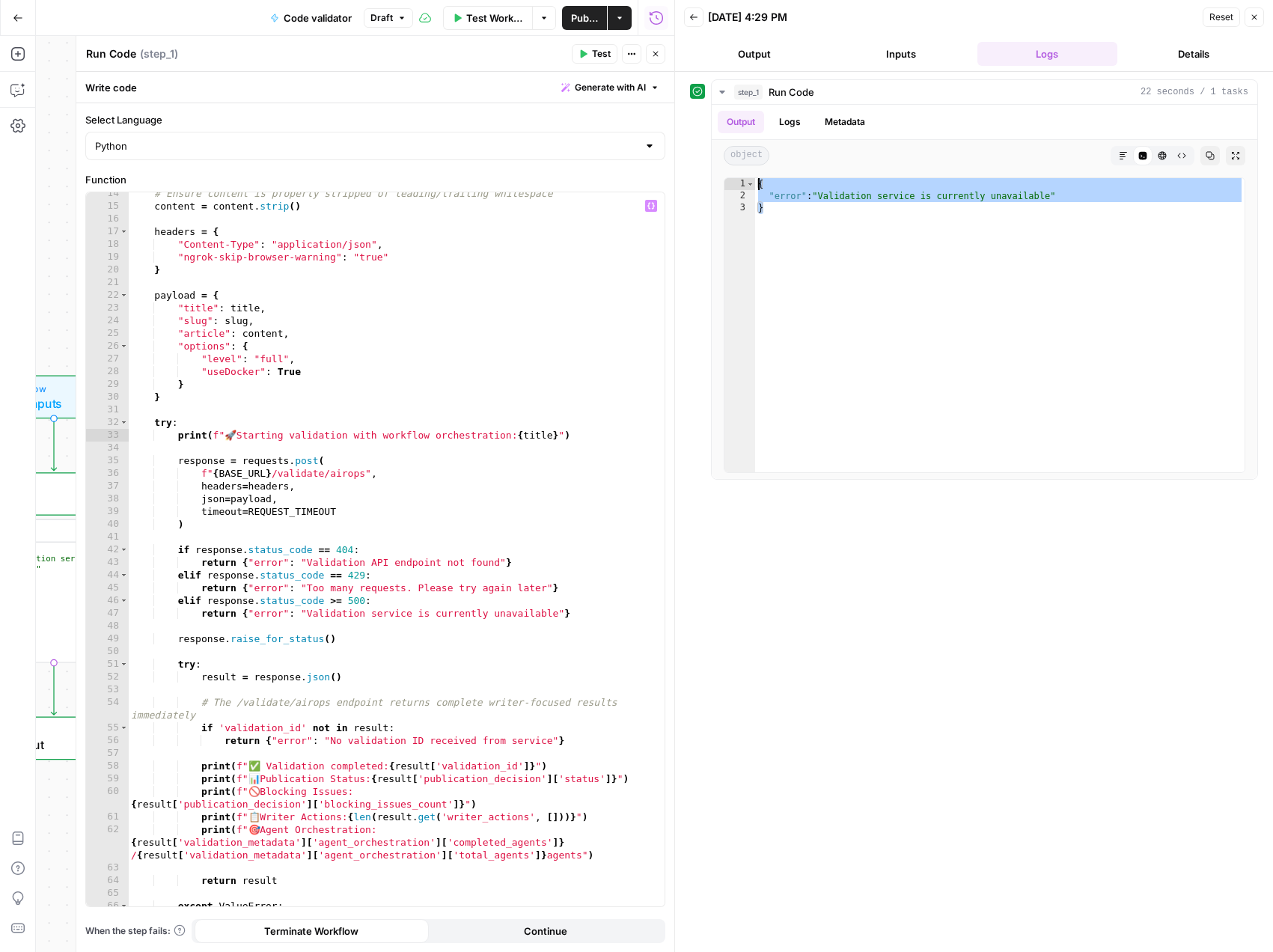
scroll to position [185, 0]
click at [499, 19] on span "Test Workflow" at bounding box center [494, 18] width 57 height 15
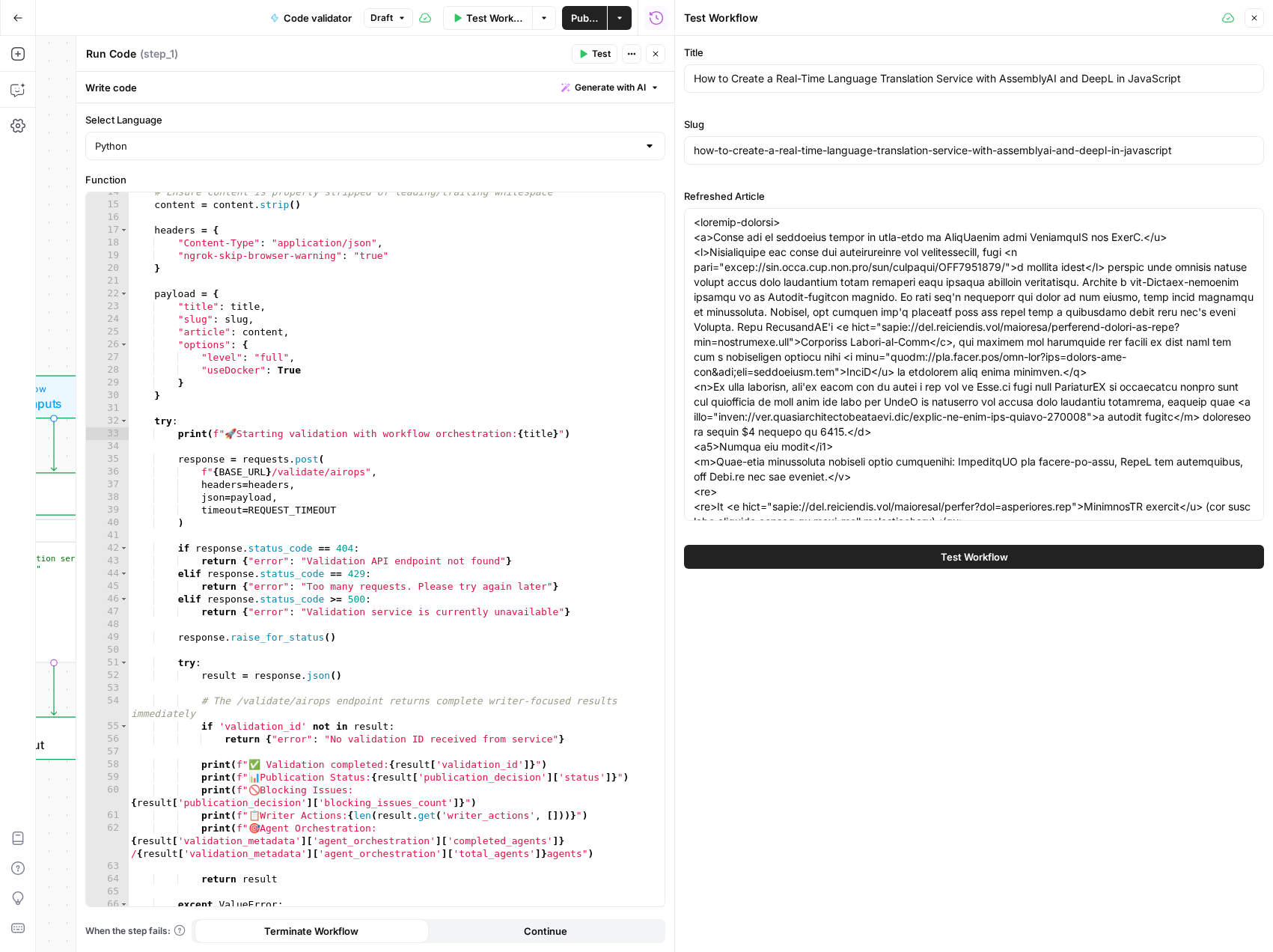
click at [1029, 562] on button "Test Workflow" at bounding box center [974, 556] width 580 height 24
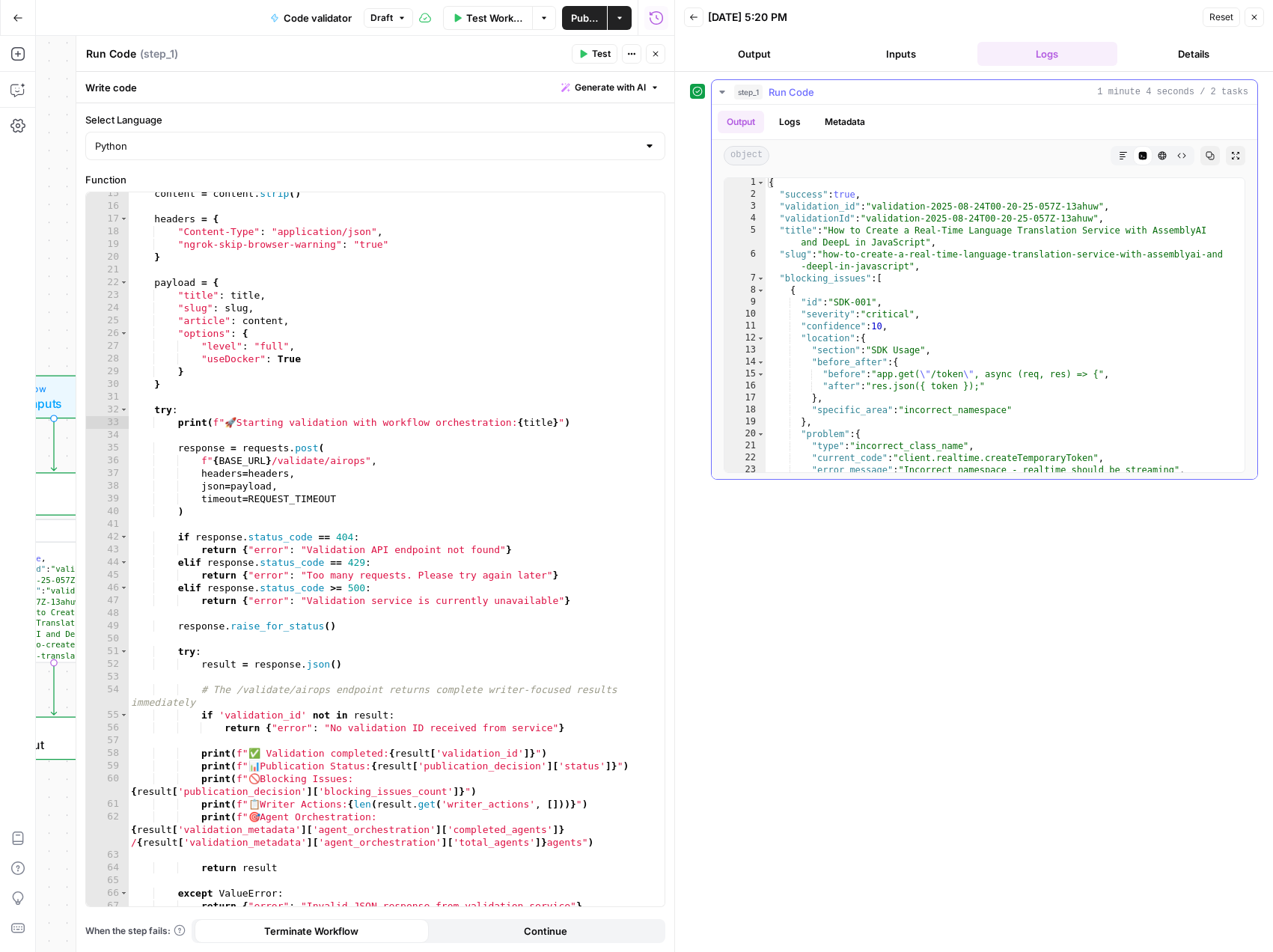
scroll to position [2, 0]
click at [486, 21] on span "Test Workflow" at bounding box center [494, 18] width 57 height 15
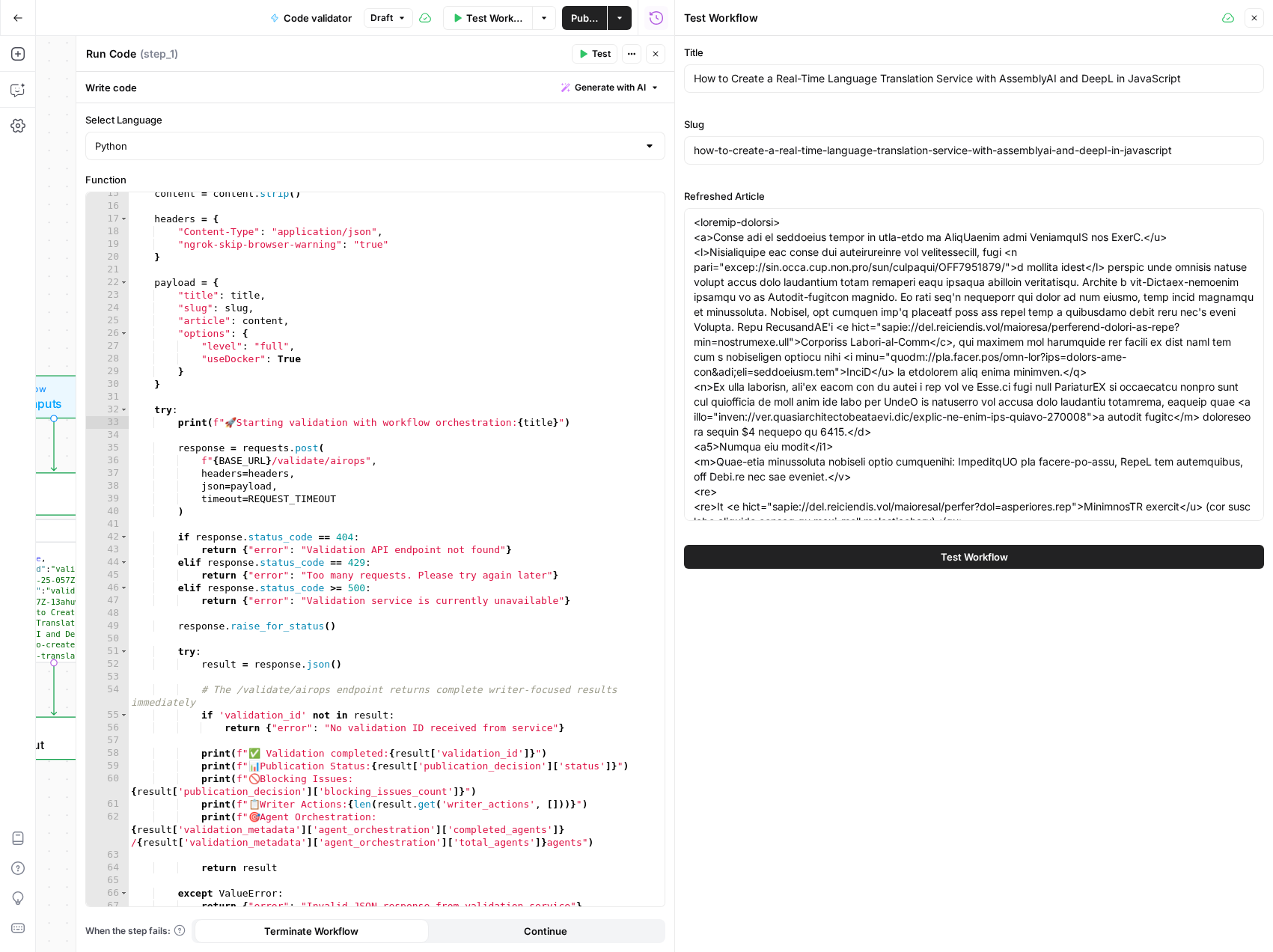
click at [867, 543] on div "Test Workflow" at bounding box center [974, 556] width 580 height 42
click at [874, 555] on button "Test Workflow" at bounding box center [974, 556] width 580 height 24
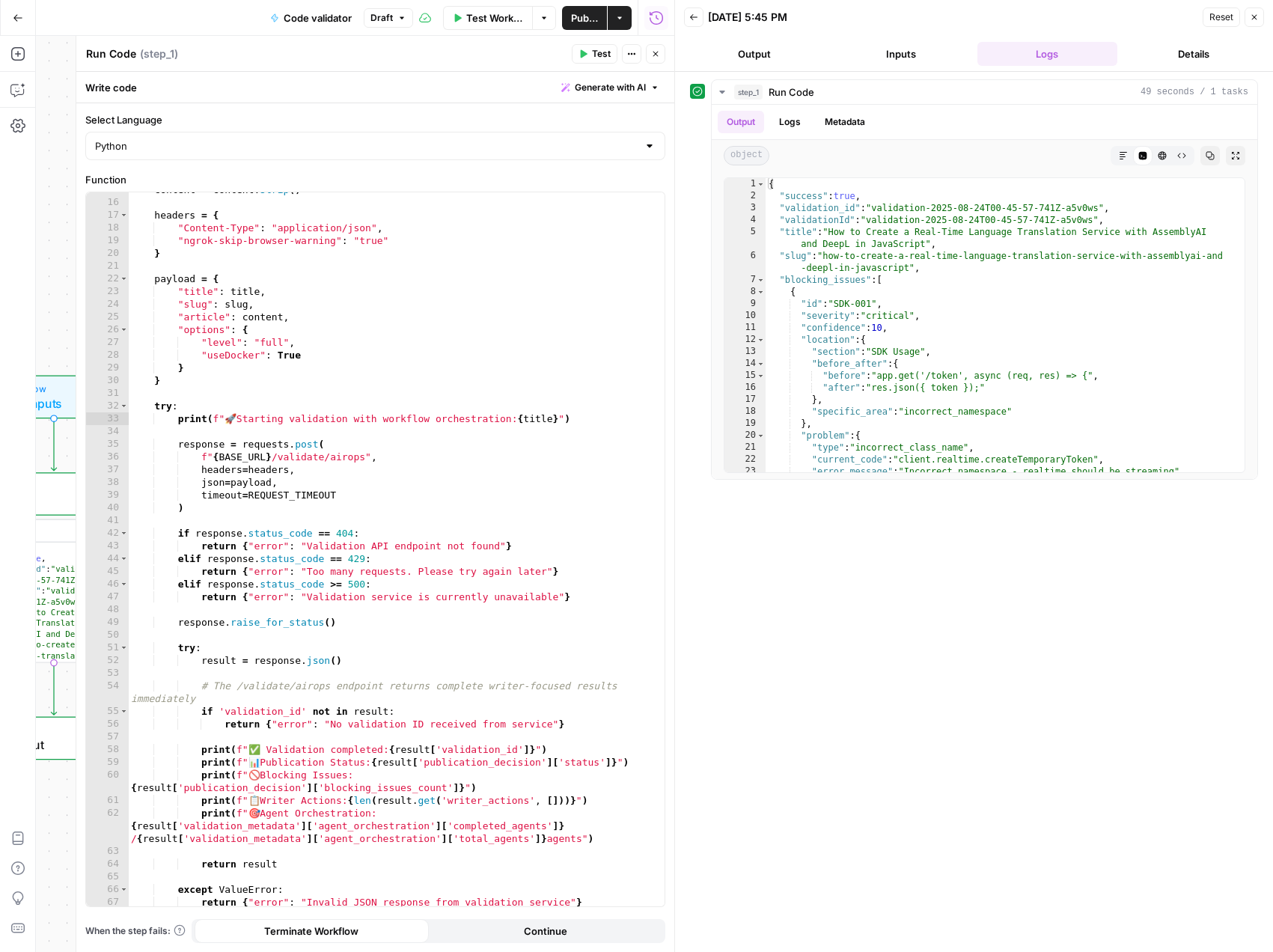
scroll to position [200, 0]
click at [1208, 157] on icon "button" at bounding box center [1210, 155] width 8 height 8
click at [506, 21] on span "Test Workflow" at bounding box center [494, 18] width 57 height 15
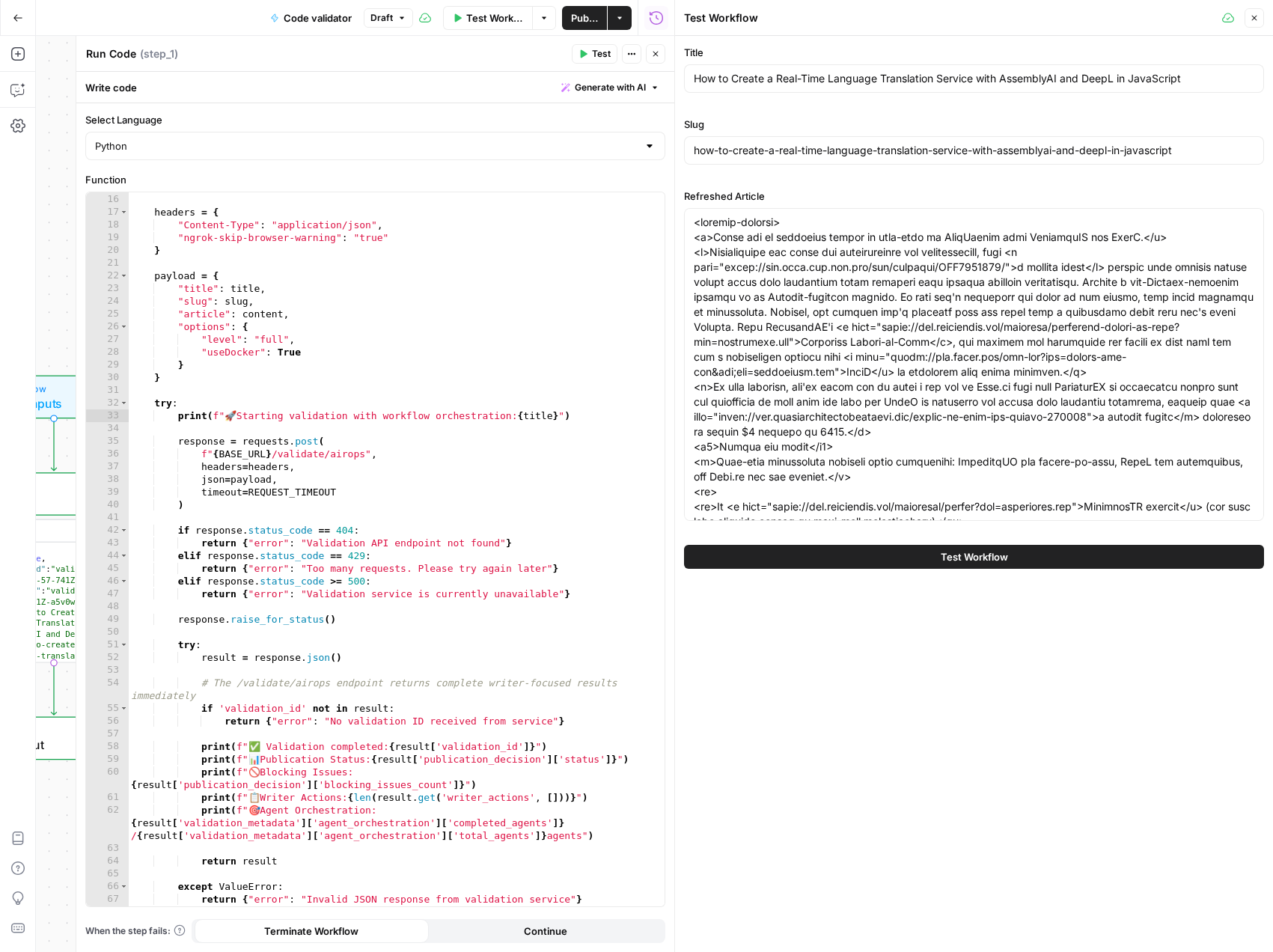
click at [986, 556] on span "Test Workflow" at bounding box center [975, 556] width 67 height 15
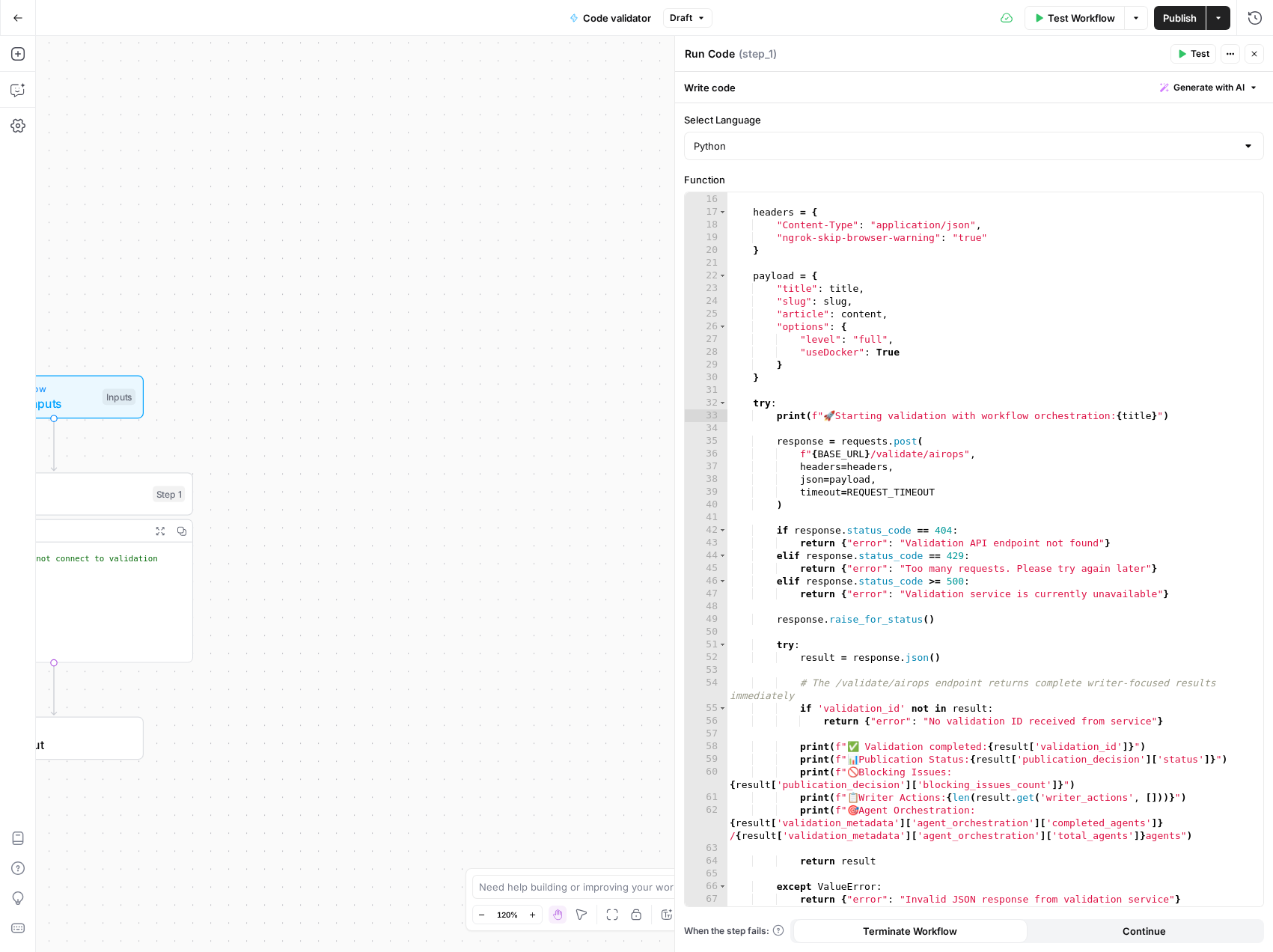
click at [1045, 21] on button "Test Workflow" at bounding box center [1074, 18] width 100 height 24
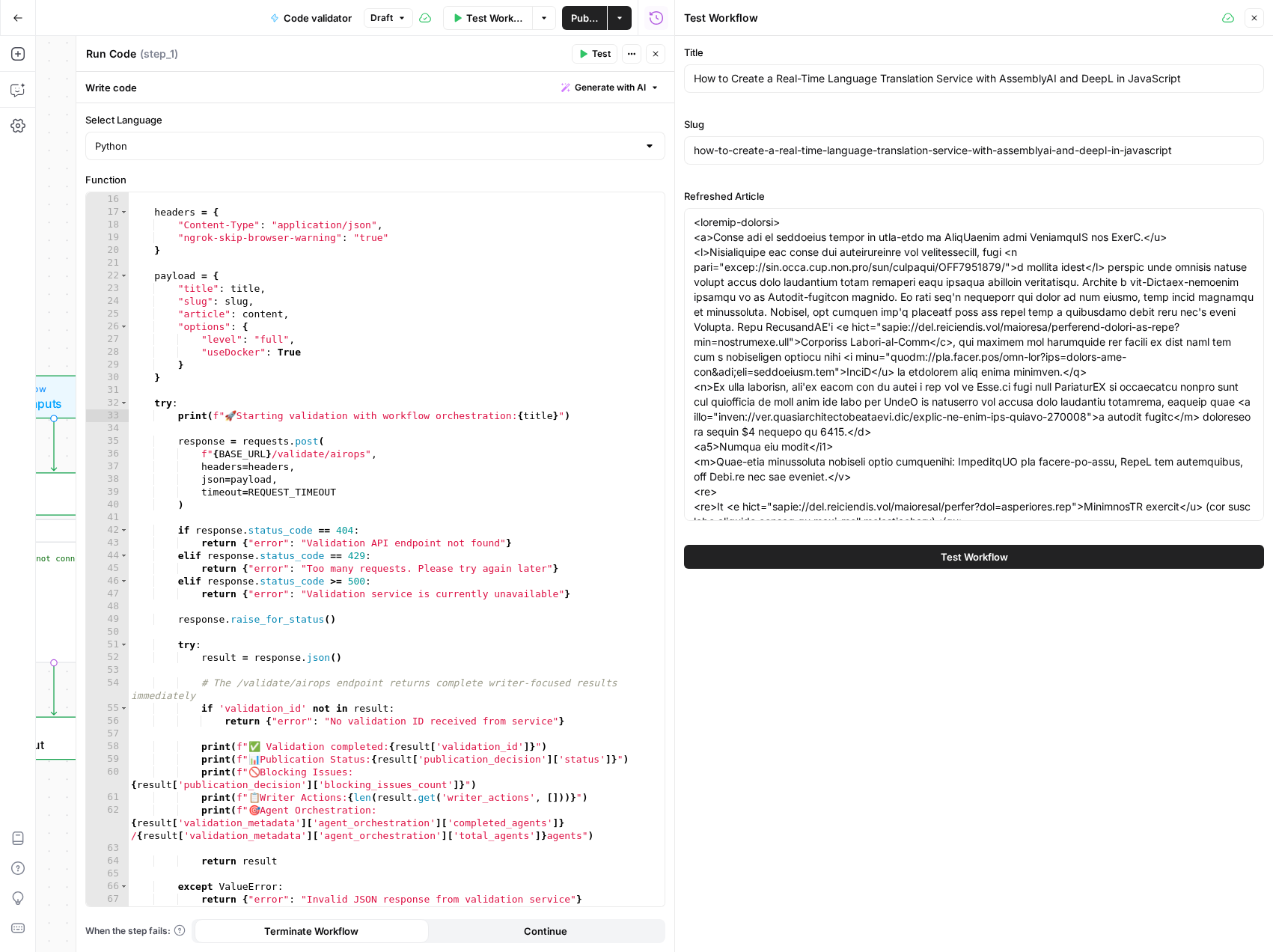
click at [1059, 552] on button "Test Workflow" at bounding box center [974, 556] width 580 height 24
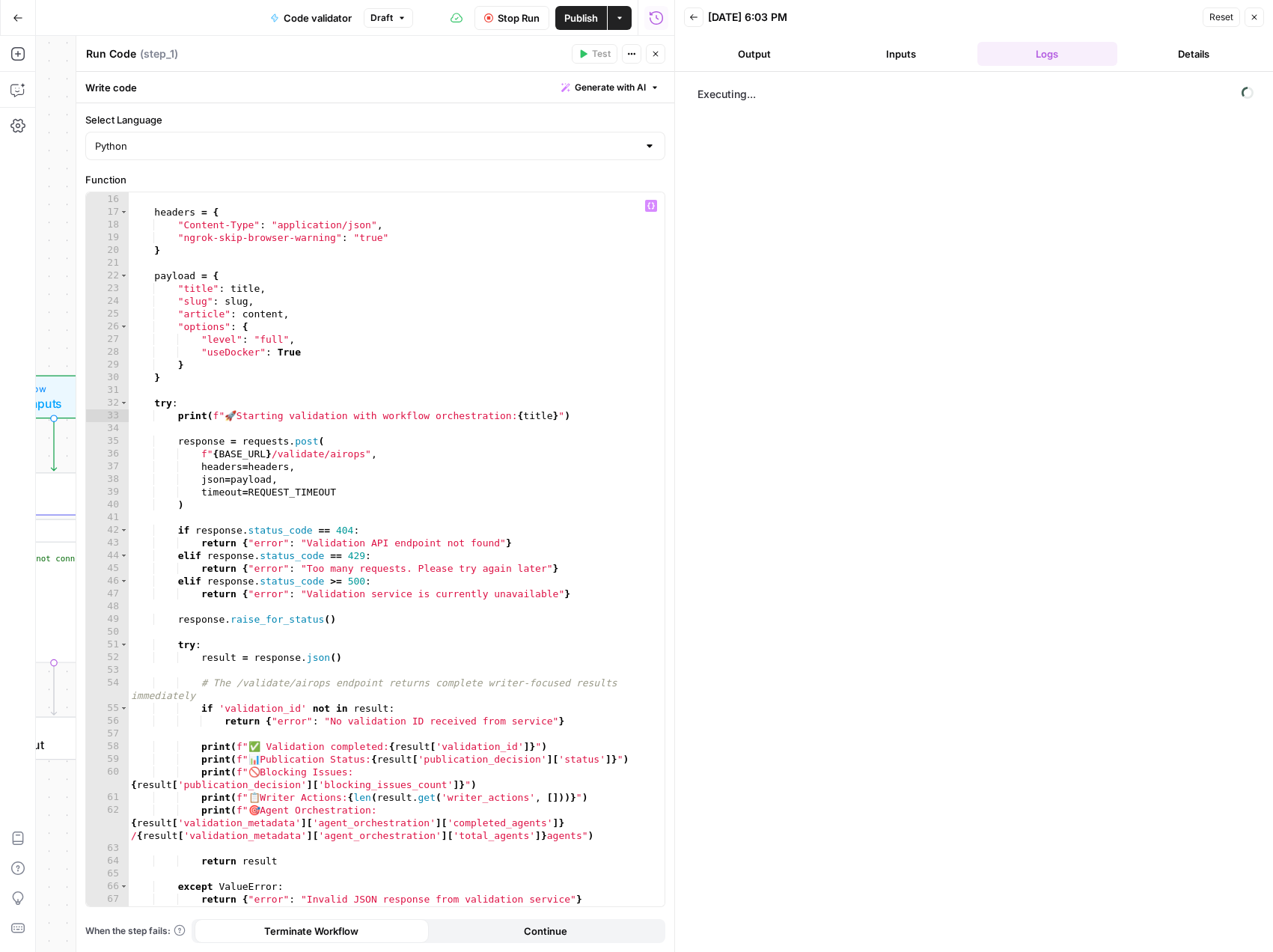
scroll to position [201, 0]
